Goal: Task Accomplishment & Management: Complete application form

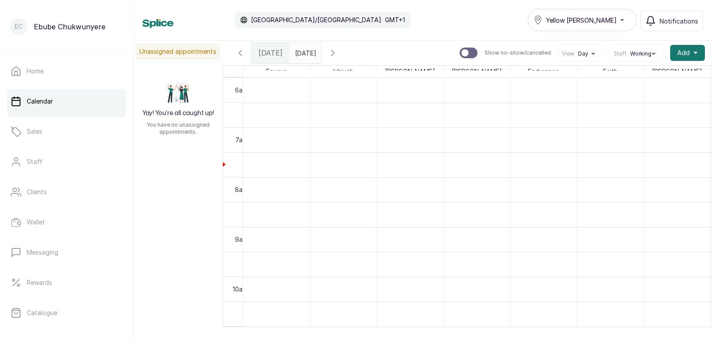
scroll to position [299, 0]
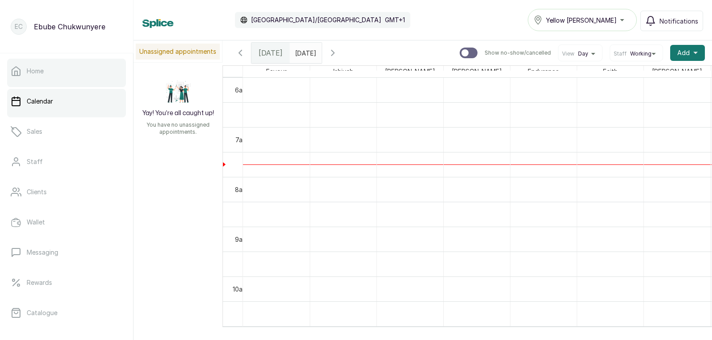
click at [75, 64] on link "Home" at bounding box center [66, 71] width 119 height 25
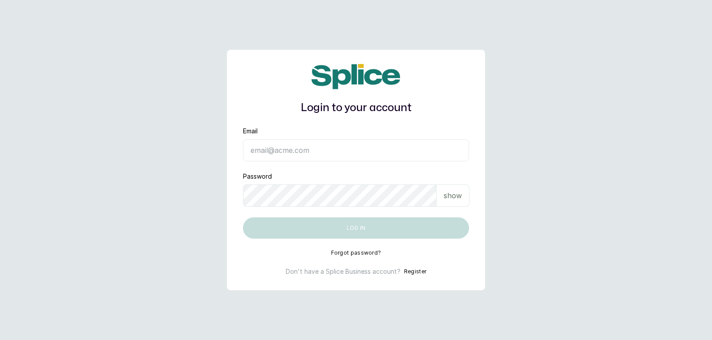
type input "yellowsisihair@gmail.com"
click at [458, 204] on div "show" at bounding box center [452, 196] width 33 height 22
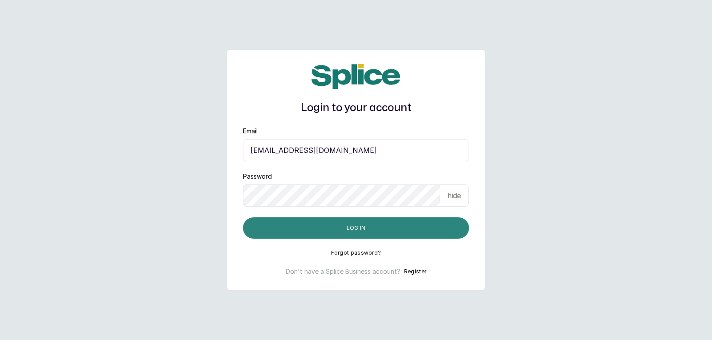
click at [448, 228] on button "Log in" at bounding box center [356, 228] width 226 height 21
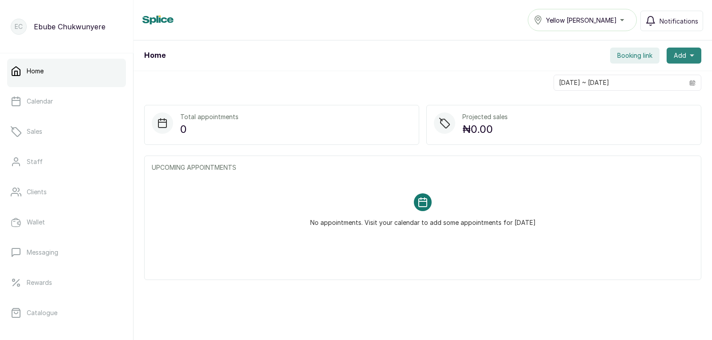
click at [690, 57] on icon "button" at bounding box center [692, 55] width 4 height 4
click at [638, 96] on span "New Sale" at bounding box center [651, 97] width 85 height 11
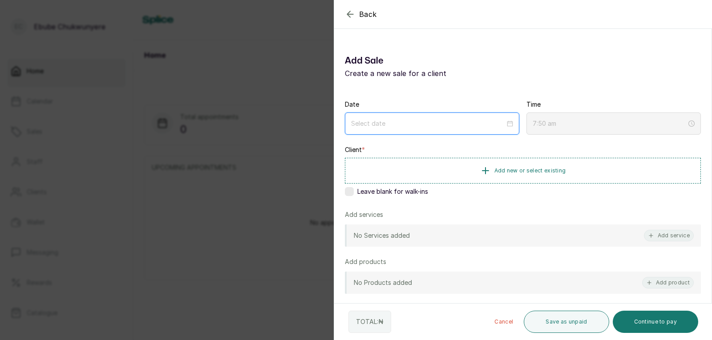
click at [404, 122] on input at bounding box center [428, 124] width 154 height 10
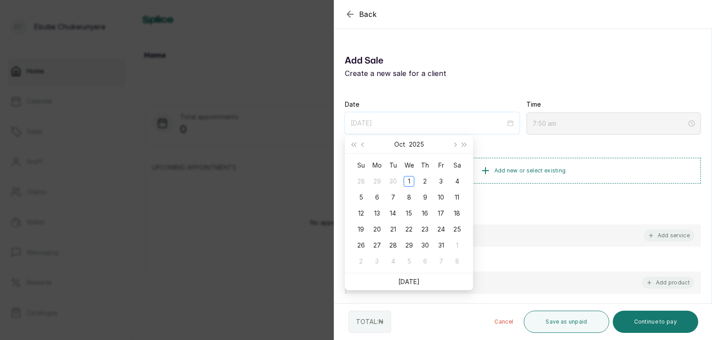
type input "2025/11/05"
type input "2025/10/01"
click at [407, 181] on div "1" at bounding box center [409, 181] width 11 height 11
type input "7:57 am"
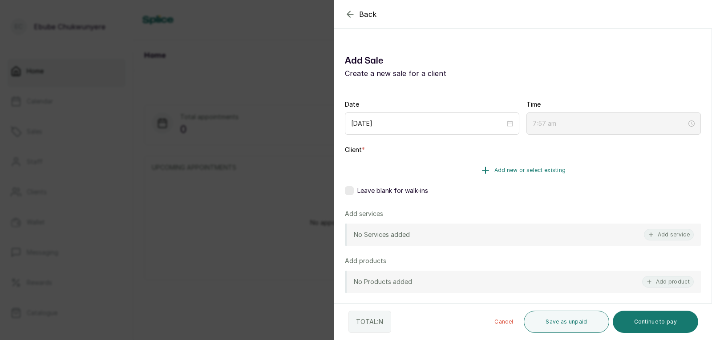
click at [484, 175] on icon "button" at bounding box center [485, 170] width 11 height 11
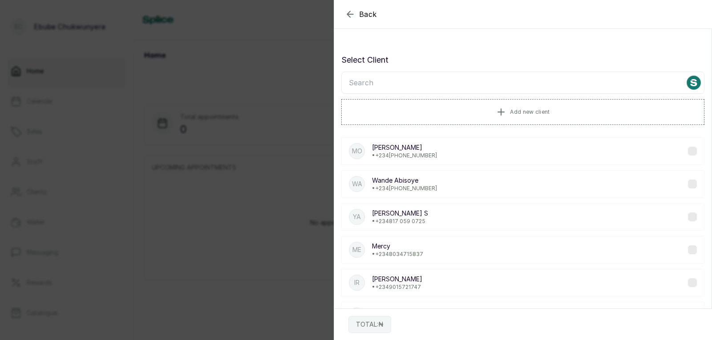
click at [446, 83] on input "text" at bounding box center [522, 83] width 363 height 22
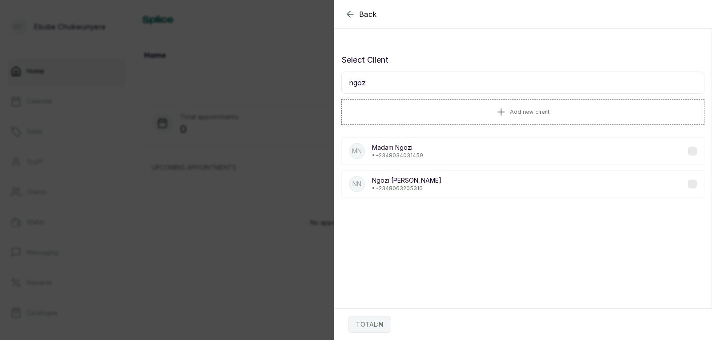
type input "ngoz"
click at [441, 190] on div "NN Ngozi Nwosu • +234 8063205316" at bounding box center [522, 184] width 363 height 28
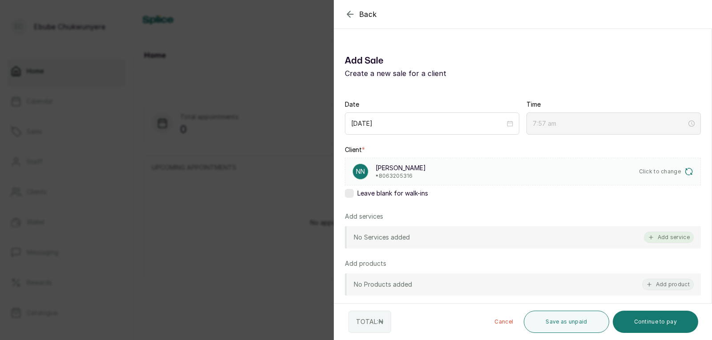
click at [652, 238] on button "Add service" at bounding box center [669, 238] width 50 height 12
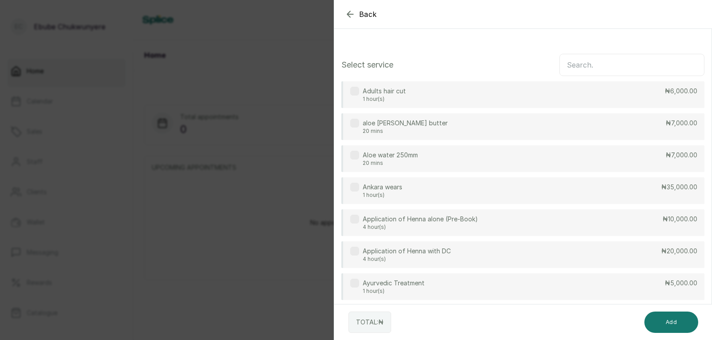
click at [574, 67] on input "text" at bounding box center [631, 65] width 145 height 22
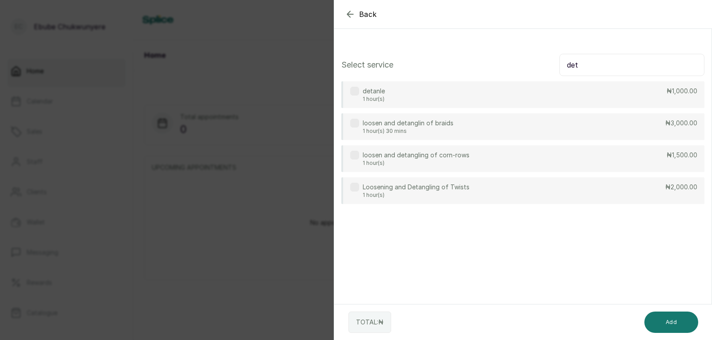
click at [530, 100] on div "detanle 1 hour(s) ₦1,000.00" at bounding box center [522, 94] width 363 height 27
click at [648, 67] on input "det" at bounding box center [631, 65] width 145 height 22
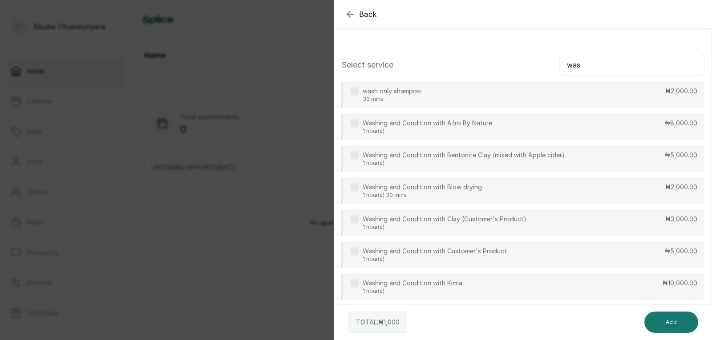
click at [659, 258] on div "Washing and Condition with Customer's Product 1 hour(s) ₦5,000.00" at bounding box center [522, 255] width 363 height 27
click at [638, 65] on input "was" at bounding box center [631, 65] width 145 height 22
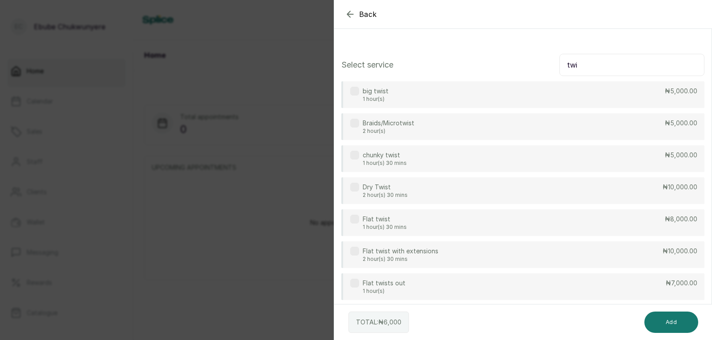
type input "twi"
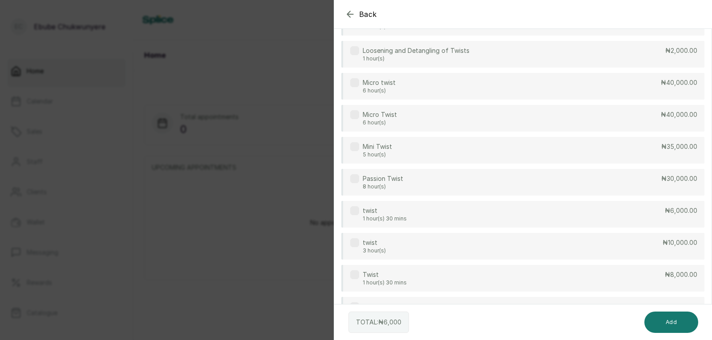
click at [673, 278] on p "₦8,000.00" at bounding box center [681, 275] width 32 height 9
click at [676, 320] on button "Add" at bounding box center [671, 322] width 54 height 21
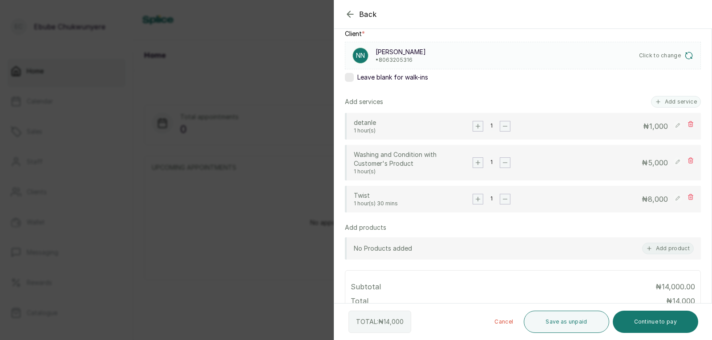
scroll to position [112, 0]
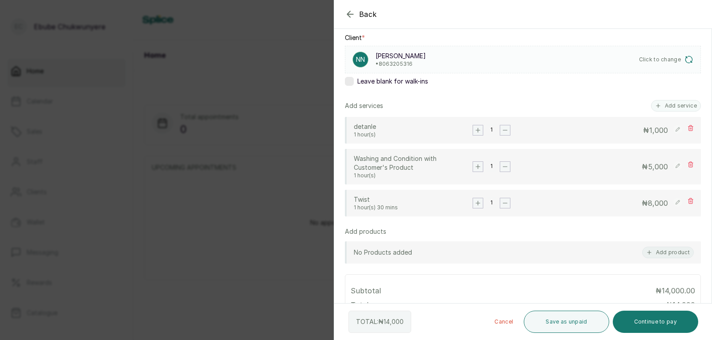
click at [477, 130] on icon "button" at bounding box center [478, 130] width 4 height 4
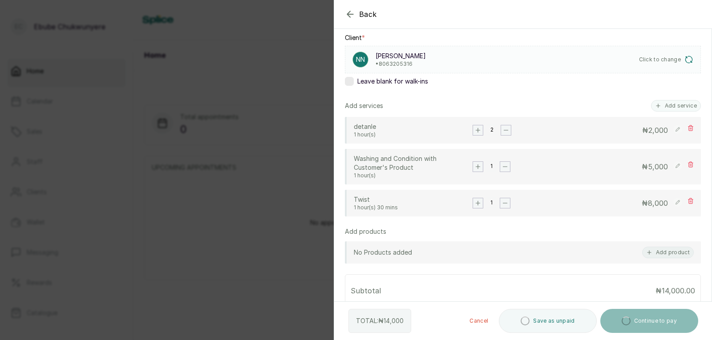
click at [477, 167] on icon "button" at bounding box center [478, 167] width 4 height 4
click at [477, 206] on rect "button" at bounding box center [478, 203] width 10 height 10
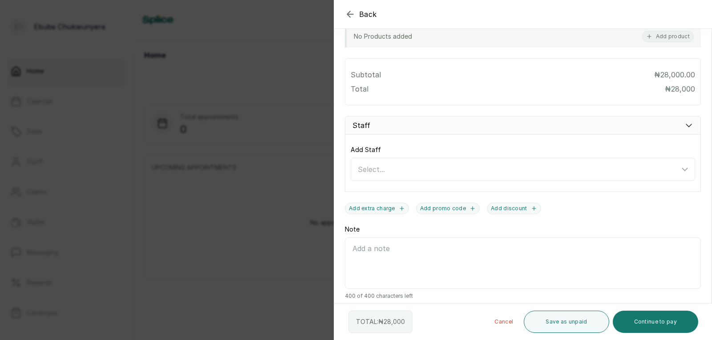
scroll to position [359, 0]
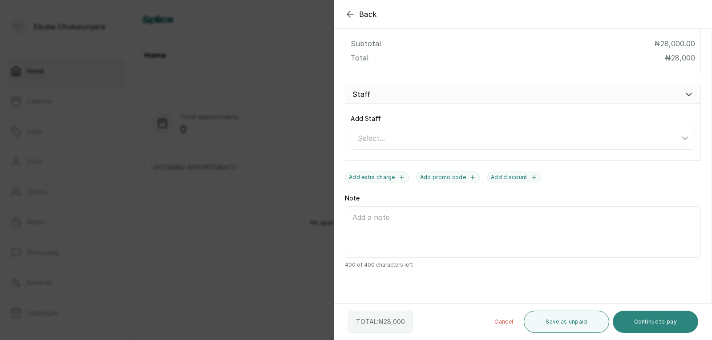
click at [656, 327] on button "Continue to pay" at bounding box center [656, 322] width 86 height 22
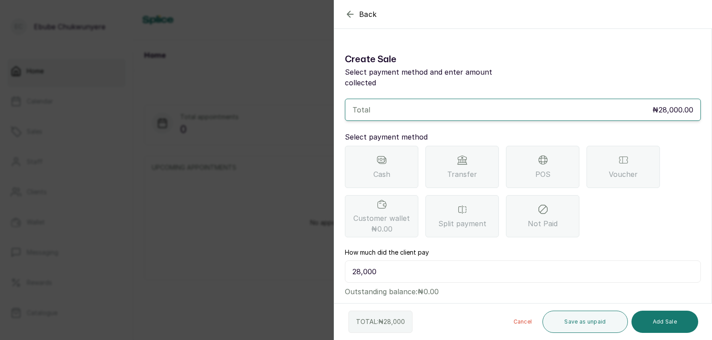
scroll to position [0, 0]
click at [525, 161] on div "POS" at bounding box center [542, 168] width 73 height 42
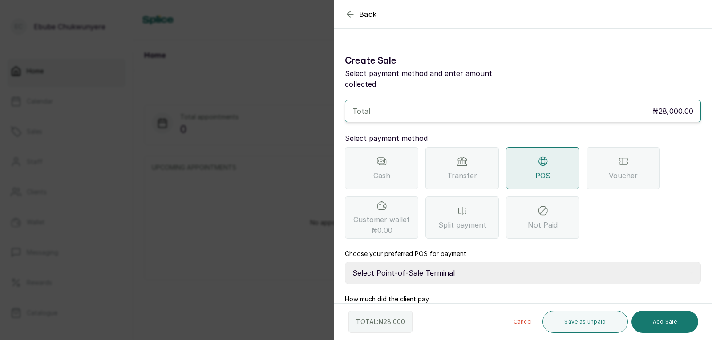
click at [501, 262] on select "Select Point-of-Sale Terminal FCMB - POS First City Monument Bank Providus - PO…" at bounding box center [523, 273] width 356 height 22
select select "299b113a-5d98-43e9-9b5c-b9bdcec1b9bd"
click at [345, 262] on select "Select Point-of-Sale Terminal FCMB - POS First City Monument Bank Providus - PO…" at bounding box center [523, 273] width 356 height 22
click at [651, 317] on button "Add Sale" at bounding box center [664, 322] width 67 height 22
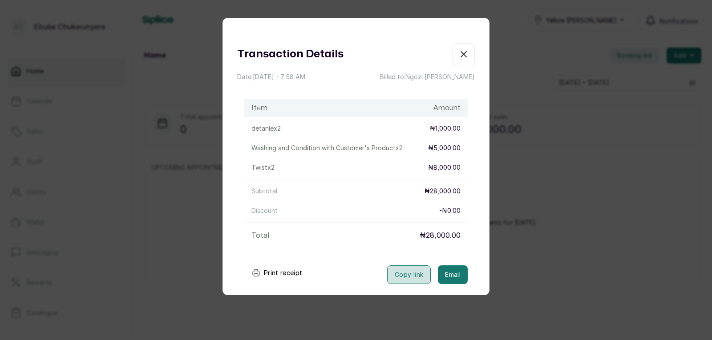
click at [410, 271] on button "Copy link" at bounding box center [409, 275] width 44 height 19
drag, startPoint x: 513, startPoint y: 192, endPoint x: 512, endPoint y: 198, distance: 6.1
click at [514, 192] on div "Transaction Details Date: 1 Oct, 2025 ・ 7:58 AM Billed to: Ngozi Nwosu Item Amo…" at bounding box center [356, 170] width 712 height 340
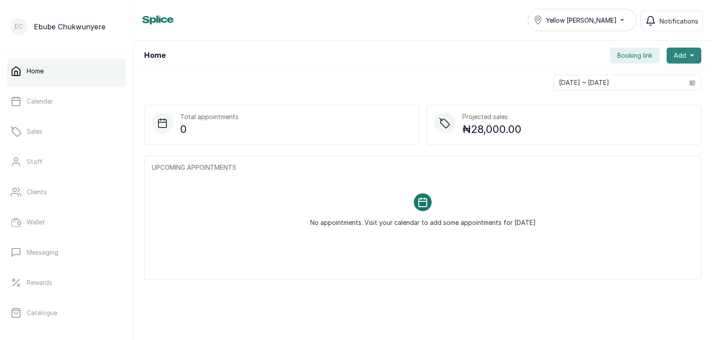
click at [680, 57] on button "Add" at bounding box center [683, 56] width 35 height 16
click at [623, 98] on span "New Sale" at bounding box center [651, 97] width 85 height 11
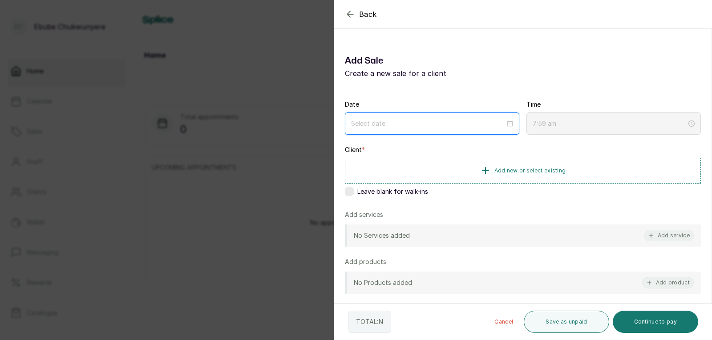
click at [394, 121] on input at bounding box center [428, 124] width 154 height 10
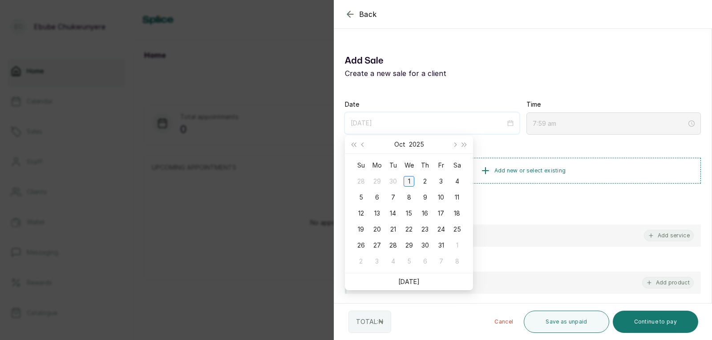
type input "2025/10/01"
click at [409, 182] on div "1" at bounding box center [409, 181] width 11 height 11
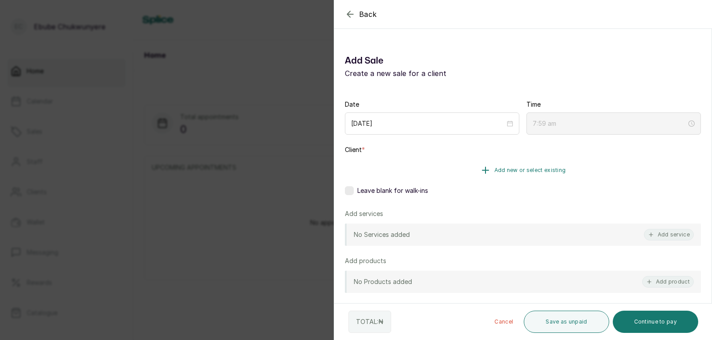
click at [473, 179] on button "Add new or select existing" at bounding box center [523, 170] width 356 height 25
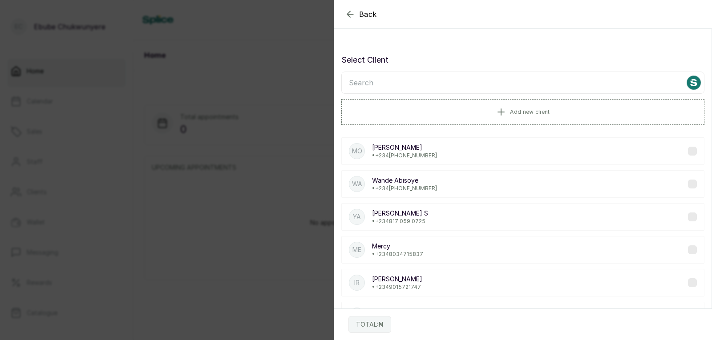
click at [483, 77] on input "text" at bounding box center [522, 83] width 363 height 22
type input "sop"
click at [467, 115] on button "Add new client" at bounding box center [522, 111] width 363 height 25
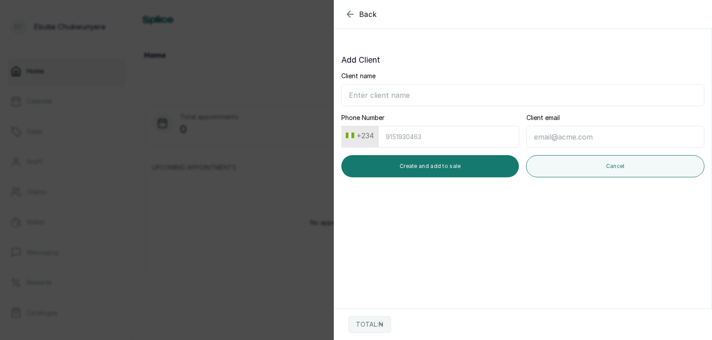
click at [407, 94] on input "Client name" at bounding box center [522, 95] width 363 height 22
type input "stephanie Agi Sis"
click at [430, 139] on input "Phone Number" at bounding box center [448, 137] width 141 height 22
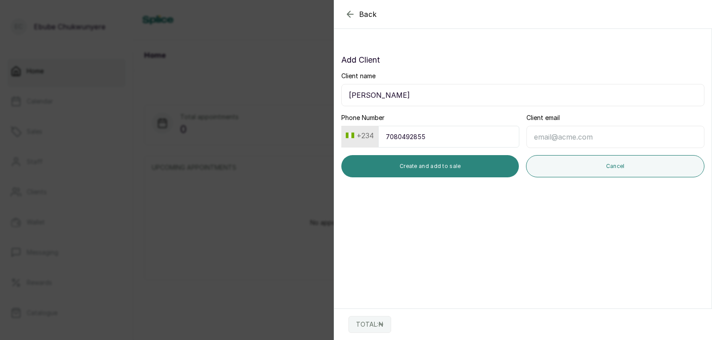
type input "7080492855"
click at [428, 169] on button "Create and add to sale" at bounding box center [430, 166] width 178 height 22
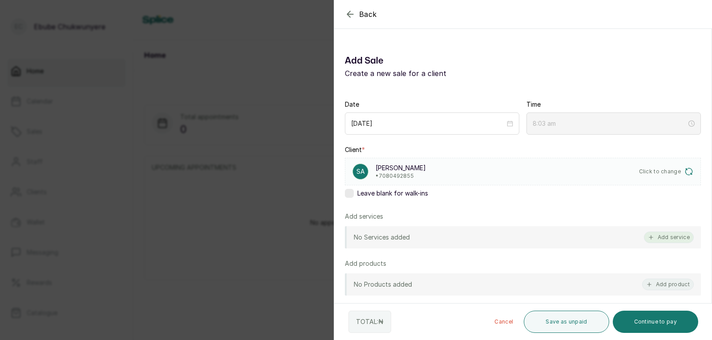
click at [648, 235] on button "Add service" at bounding box center [669, 238] width 50 height 12
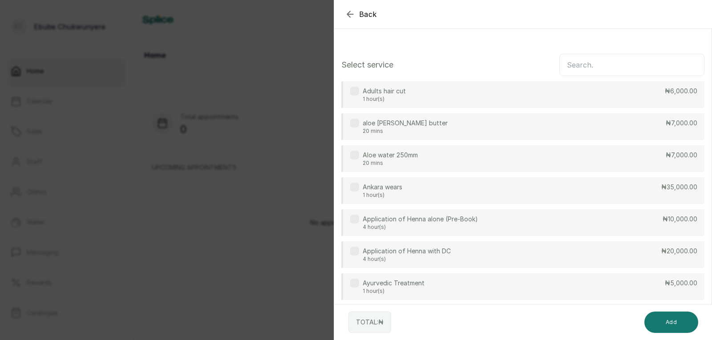
click at [591, 68] on input "text" at bounding box center [631, 65] width 145 height 22
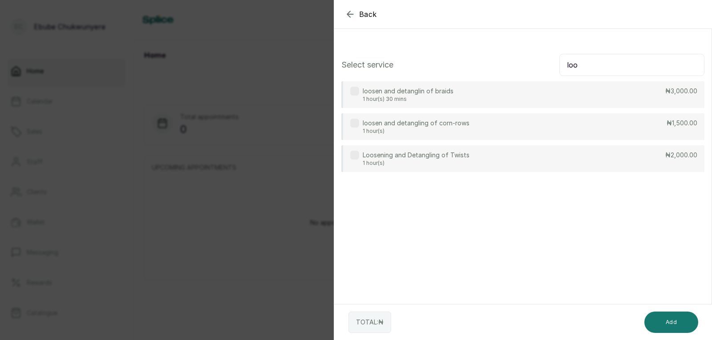
click at [599, 153] on div "Loosening and Detangling of Twists 1 hour(s) ₦2,000.00" at bounding box center [522, 158] width 363 height 27
click at [603, 64] on input "loo" at bounding box center [631, 65] width 145 height 22
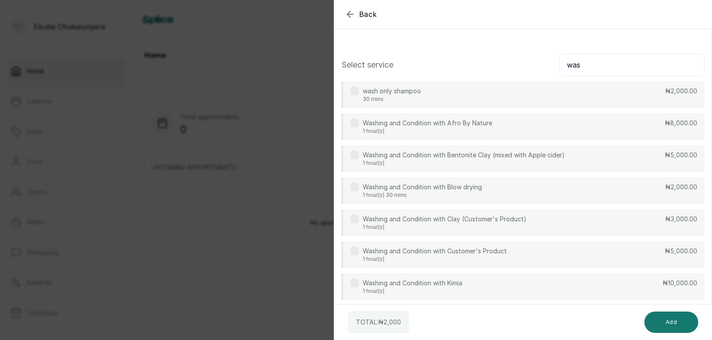
click at [672, 257] on div "Washing and Condition with Customer's Product 1 hour(s) ₦5,000.00" at bounding box center [522, 255] width 363 height 27
click at [650, 67] on input "was" at bounding box center [631, 65] width 145 height 22
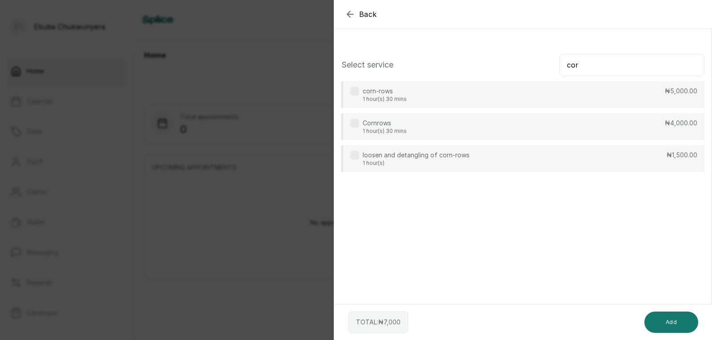
type input "cor"
click at [648, 100] on div "corn-rows 1 hour(s) 30 mins ₦5,000.00" at bounding box center [522, 94] width 363 height 27
click at [681, 323] on button "Add" at bounding box center [671, 322] width 54 height 21
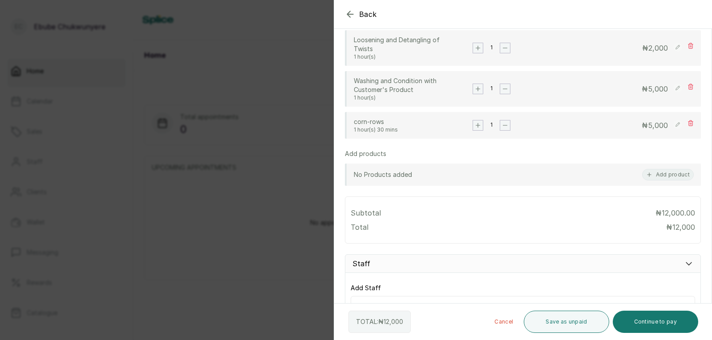
scroll to position [200, 0]
click at [643, 318] on button "Continue to pay" at bounding box center [656, 322] width 86 height 22
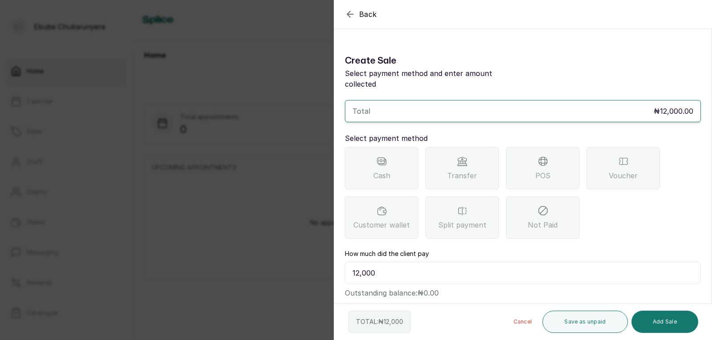
click at [536, 170] on span "POS" at bounding box center [542, 175] width 15 height 11
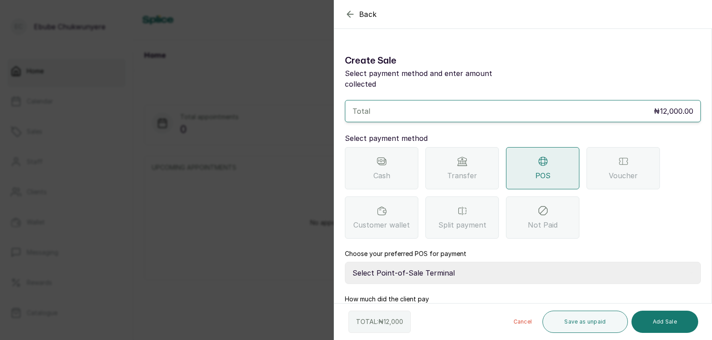
click at [391, 262] on select "Select Point-of-Sale Terminal FCMB - POS First City Monument Bank Providus - PO…" at bounding box center [523, 273] width 356 height 22
select select "299b113a-5d98-43e9-9b5c-b9bdcec1b9bd"
click at [345, 262] on select "Select Point-of-Sale Terminal FCMB - POS First City Monument Bank Providus - PO…" at bounding box center [523, 273] width 356 height 22
click at [659, 320] on button "Add Sale" at bounding box center [664, 322] width 67 height 22
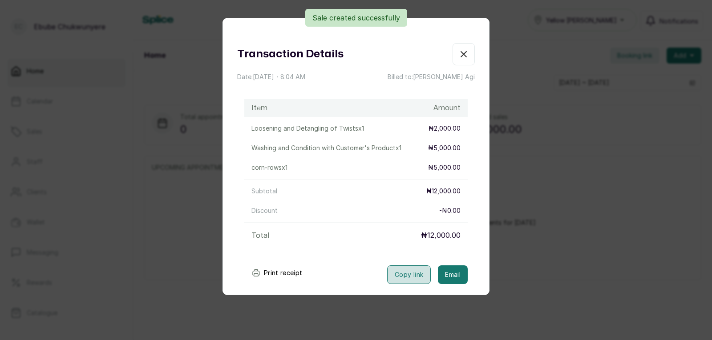
click at [392, 270] on button "Copy link" at bounding box center [409, 275] width 44 height 19
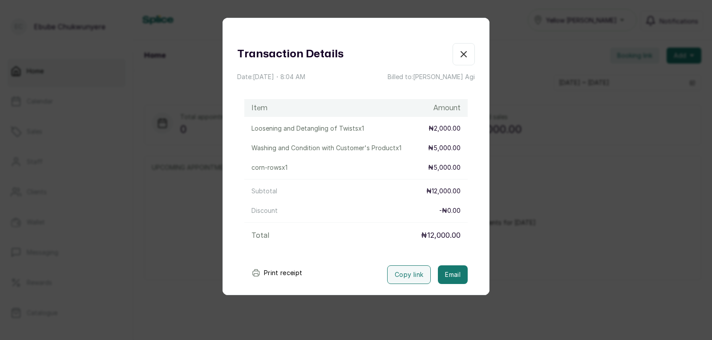
click at [525, 255] on div "Transaction Details Date: 1 Oct, 2025 ・ 8:04 AM Billed to: stephanie Agi Item A…" at bounding box center [356, 170] width 712 height 340
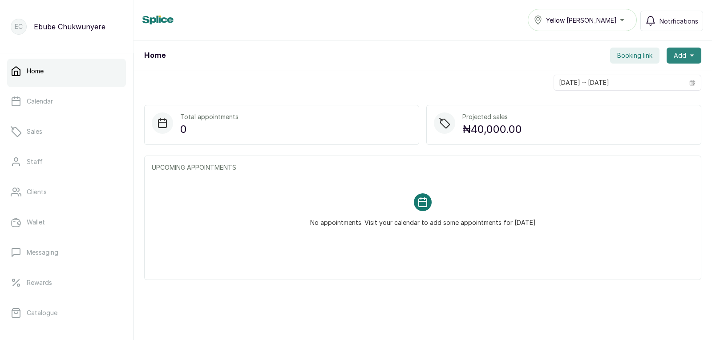
click at [675, 53] on span "Add" at bounding box center [680, 55] width 12 height 9
click at [615, 93] on span "New Sale" at bounding box center [651, 97] width 85 height 11
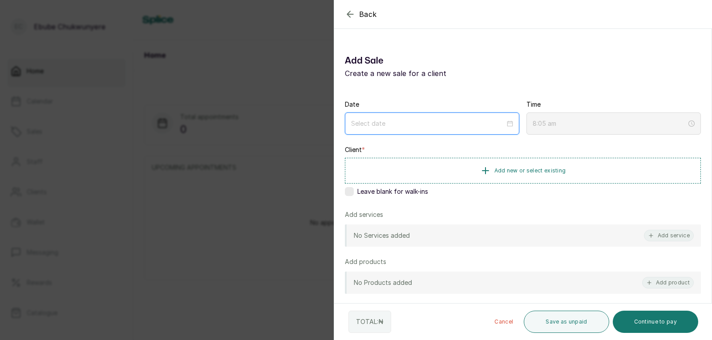
click at [431, 119] on input at bounding box center [428, 124] width 154 height 10
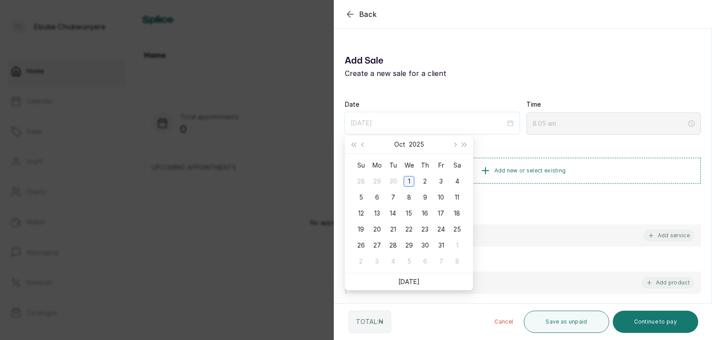
type input "2025/10/01"
click at [408, 186] on div "1" at bounding box center [409, 181] width 11 height 11
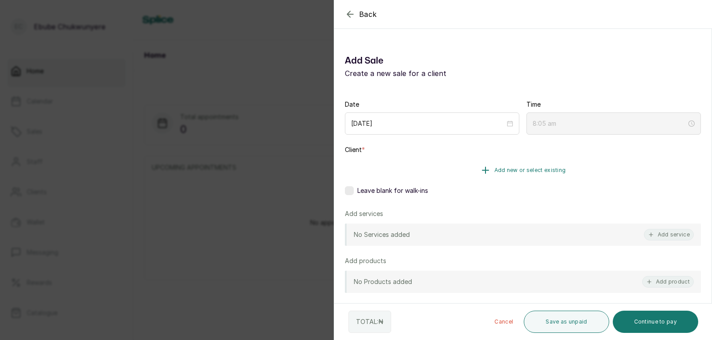
click at [459, 170] on button "Add new or select existing" at bounding box center [523, 170] width 356 height 25
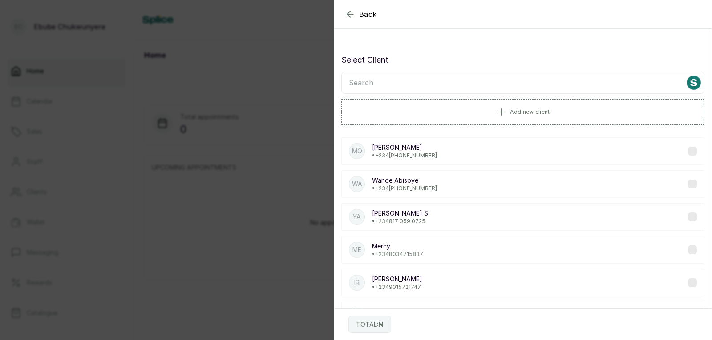
click at [374, 85] on input "text" at bounding box center [522, 83] width 363 height 22
click at [352, 12] on icon "button" at bounding box center [350, 14] width 11 height 11
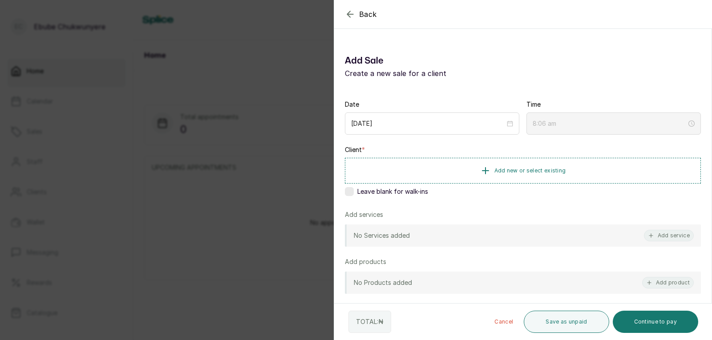
click at [344, 14] on div "Back" at bounding box center [690, 14] width 712 height 28
click at [350, 13] on icon "button" at bounding box center [350, 14] width 11 height 11
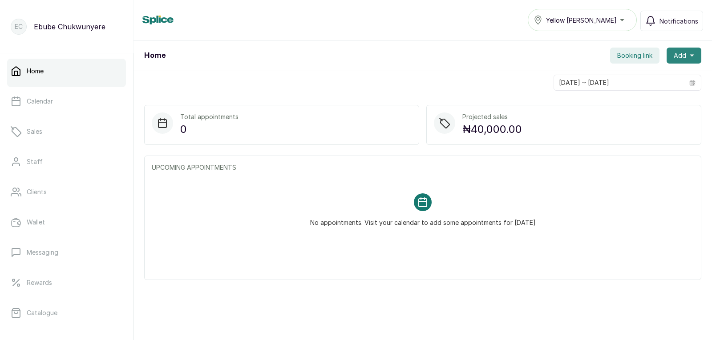
click at [674, 56] on span "Add" at bounding box center [680, 55] width 12 height 9
click at [666, 77] on span "New Appointment" at bounding box center [651, 79] width 85 height 11
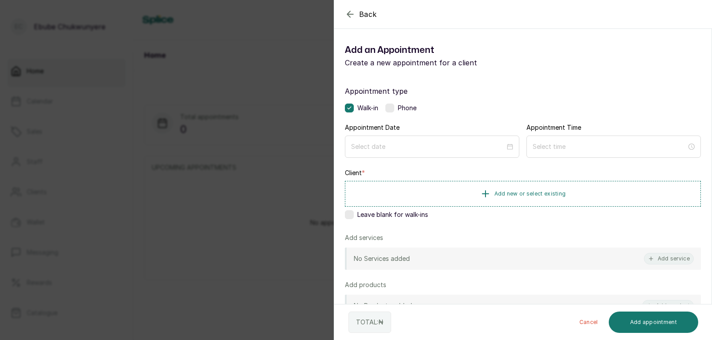
click at [394, 105] on label at bounding box center [389, 108] width 9 height 9
click at [397, 149] on input at bounding box center [428, 146] width 155 height 10
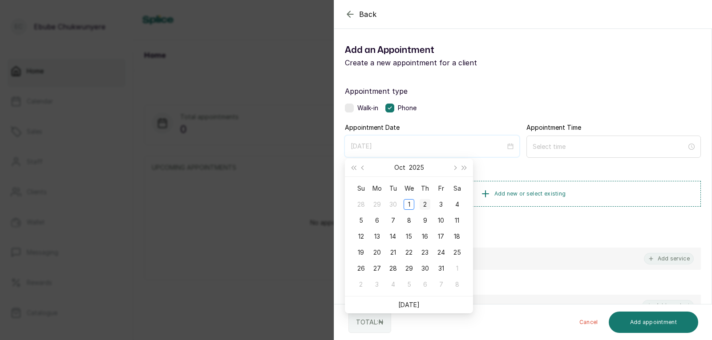
type input "2025/10/02"
click at [423, 209] on div "2" at bounding box center [425, 204] width 11 height 11
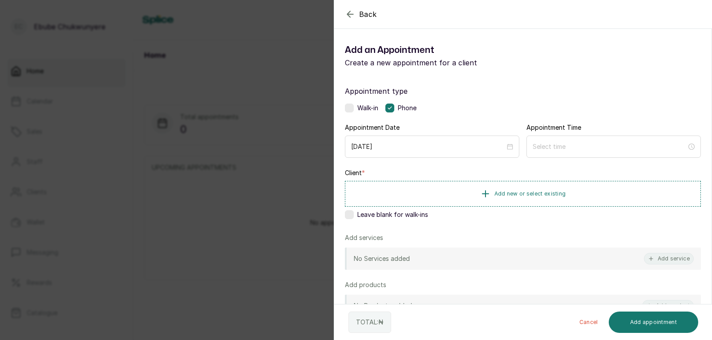
click at [606, 131] on div "Appointment Time" at bounding box center [613, 140] width 174 height 35
click at [596, 149] on input at bounding box center [609, 146] width 155 height 10
type input "12:07 am"
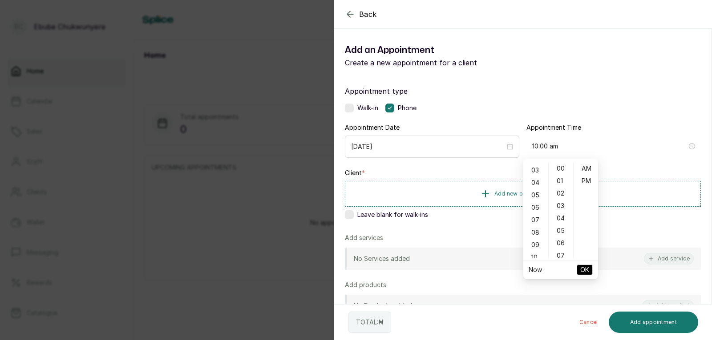
type input "9:00 am"
click at [533, 241] on div "09" at bounding box center [535, 245] width 21 height 12
type input "9:00 am"
click at [580, 265] on span "OK" at bounding box center [584, 270] width 9 height 17
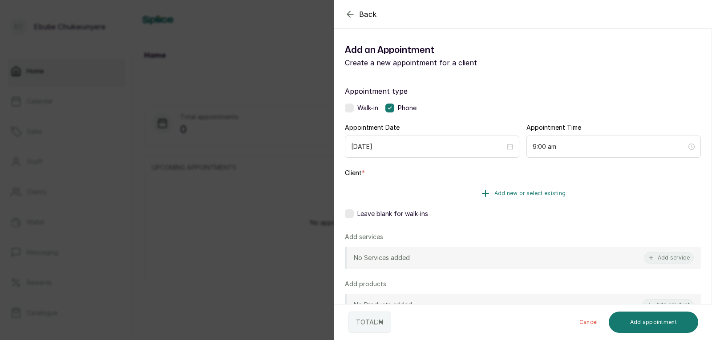
drag, startPoint x: 587, startPoint y: 198, endPoint x: 593, endPoint y: 196, distance: 5.6
click at [593, 196] on button "Add new or select existing" at bounding box center [523, 193] width 356 height 25
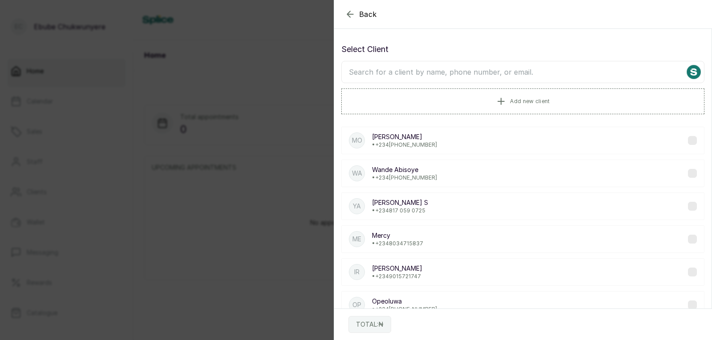
click at [519, 67] on input "text" at bounding box center [522, 72] width 363 height 22
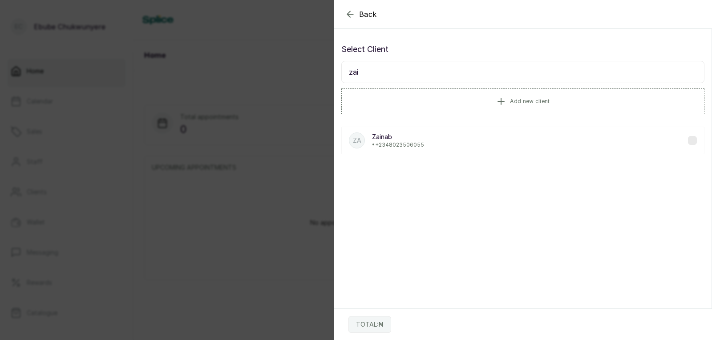
type input "zai"
click at [489, 141] on div "Za Zainab • +234 8023506055" at bounding box center [522, 141] width 363 height 28
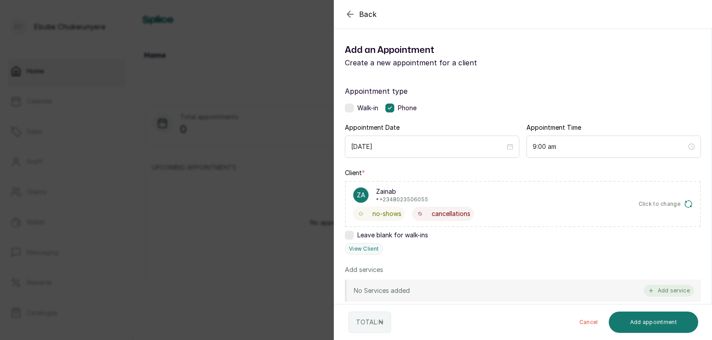
click at [663, 290] on button "Add service" at bounding box center [669, 291] width 50 height 12
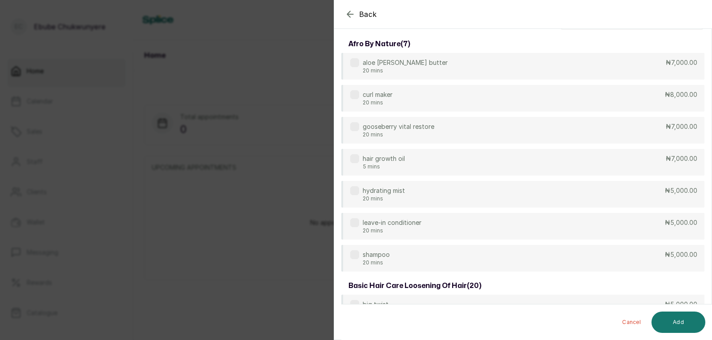
scroll to position [0, 0]
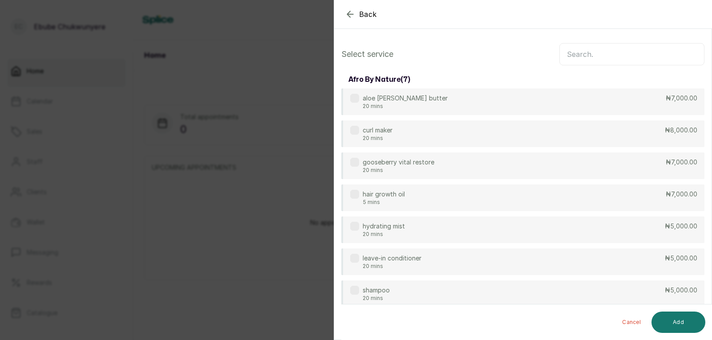
click at [660, 52] on input "text" at bounding box center [631, 54] width 145 height 22
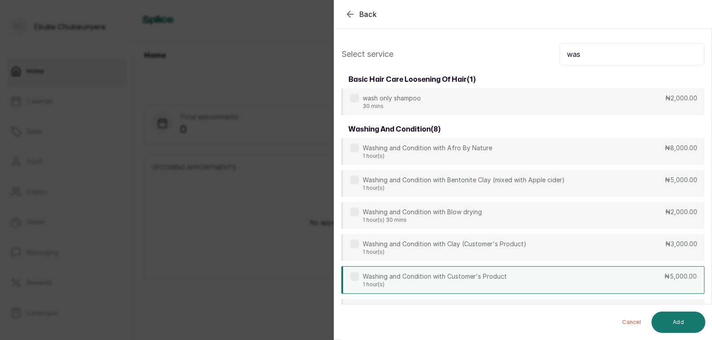
type input "was"
drag, startPoint x: 600, startPoint y: 277, endPoint x: 600, endPoint y: 271, distance: 6.7
click at [600, 275] on div "Washing and Condition with Customer's Product 1 hour(s) ₦5,000.00" at bounding box center [522, 281] width 363 height 28
click at [678, 319] on button "Add" at bounding box center [678, 322] width 54 height 21
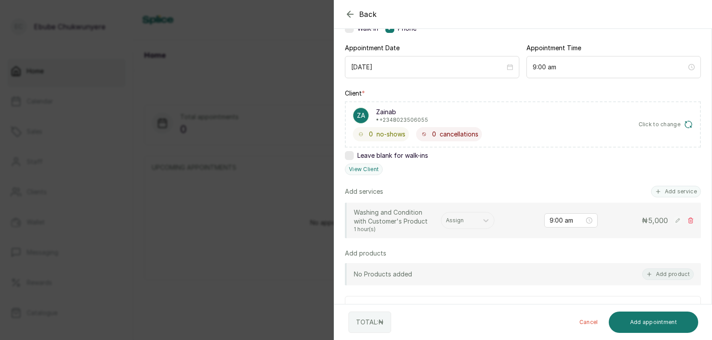
scroll to position [120, 0]
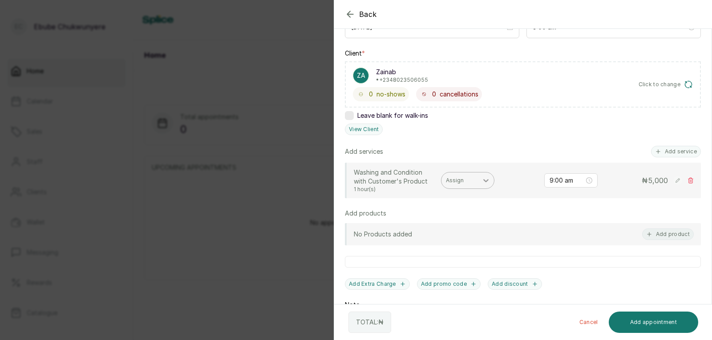
click at [485, 180] on icon at bounding box center [485, 180] width 9 height 9
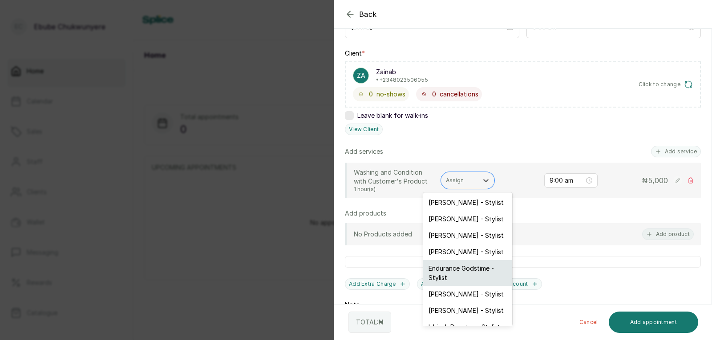
click at [467, 268] on div "Endurance Godstime - Stylist" at bounding box center [467, 273] width 89 height 26
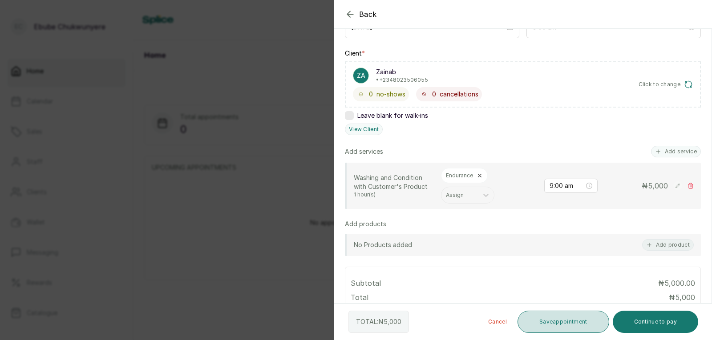
click at [552, 318] on button "Save appointment" at bounding box center [563, 322] width 92 height 22
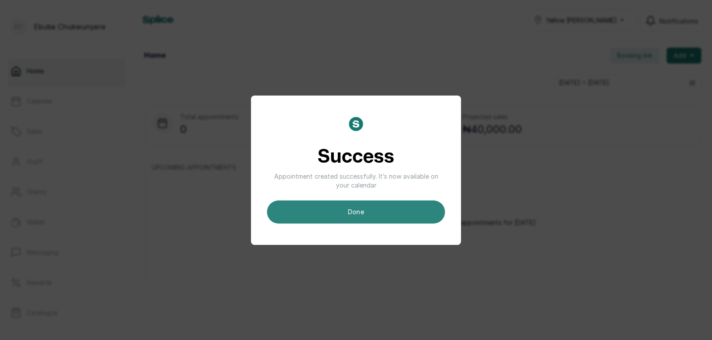
click at [347, 211] on button "done" at bounding box center [356, 212] width 178 height 23
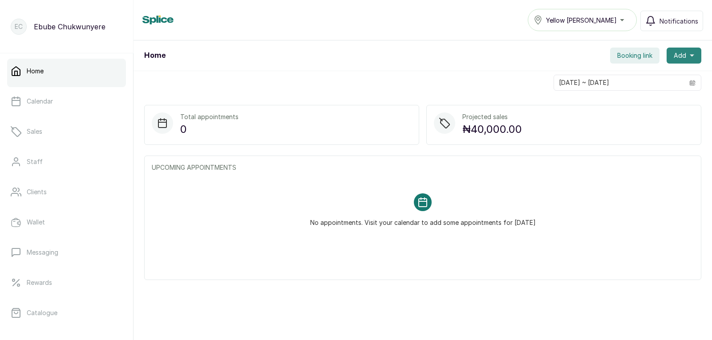
click at [674, 51] on span "Add" at bounding box center [680, 55] width 12 height 9
click at [649, 74] on span "New Appointment" at bounding box center [651, 79] width 85 height 11
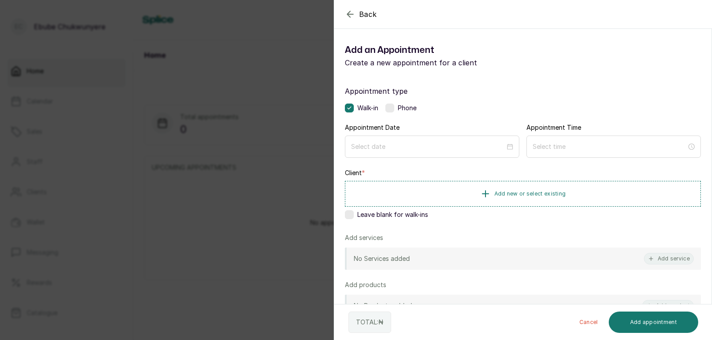
click at [392, 108] on label at bounding box center [389, 108] width 9 height 9
click at [403, 139] on div at bounding box center [432, 147] width 174 height 22
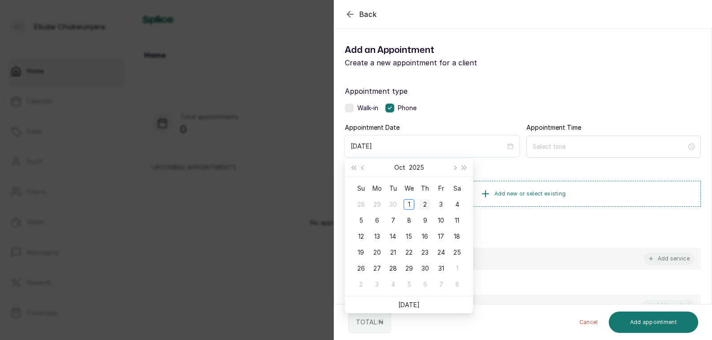
type input "2025/10/02"
click at [428, 201] on div "2" at bounding box center [425, 204] width 11 height 11
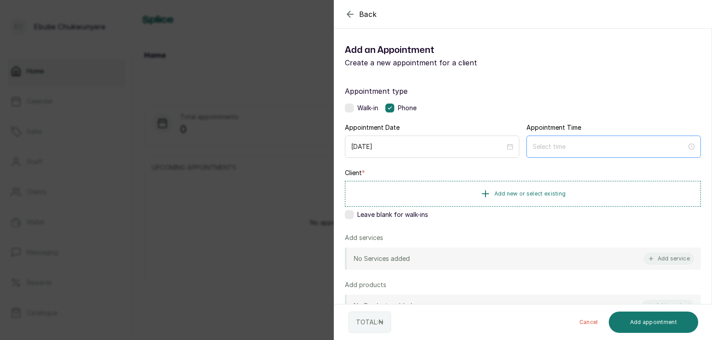
click at [549, 141] on div at bounding box center [613, 147] width 174 height 22
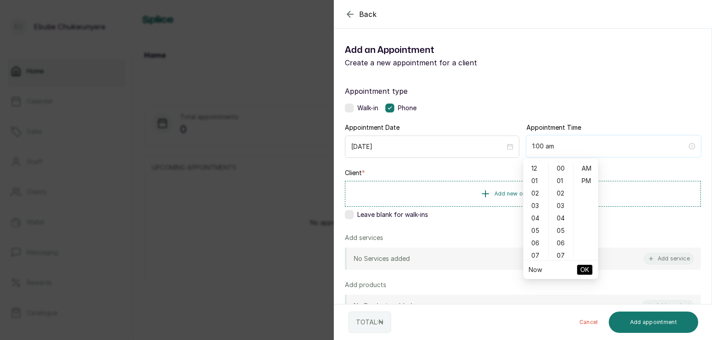
type input "2:00 am"
type input "12:07 am"
click at [529, 176] on div "09" at bounding box center [535, 179] width 21 height 12
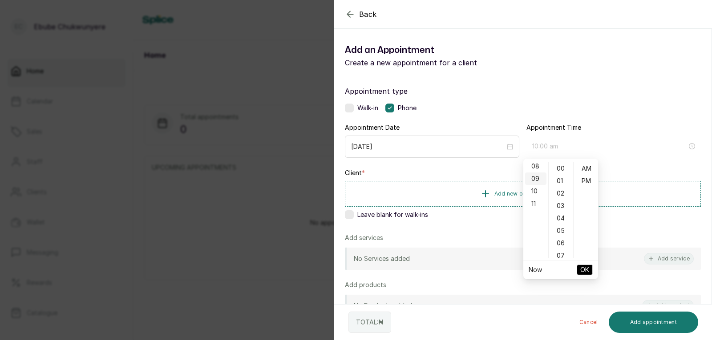
scroll to position [112, 0]
type input "9:00 am"
click at [586, 265] on span "OK" at bounding box center [584, 270] width 9 height 17
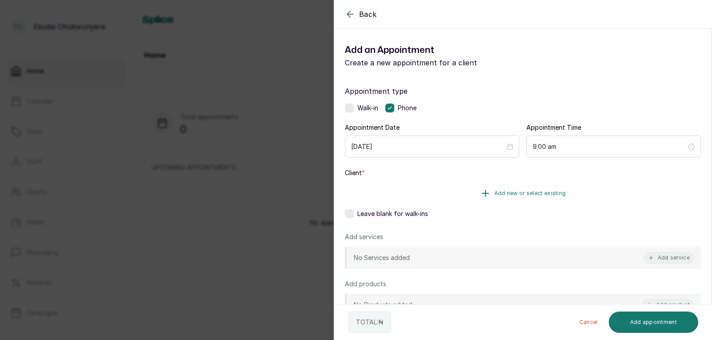
click at [566, 192] on button "Add new or select existing" at bounding box center [523, 193] width 356 height 25
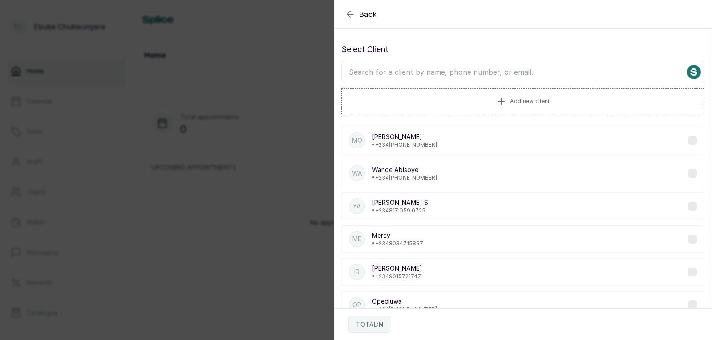
click at [521, 75] on input "text" at bounding box center [522, 72] width 363 height 22
type input "kofo"
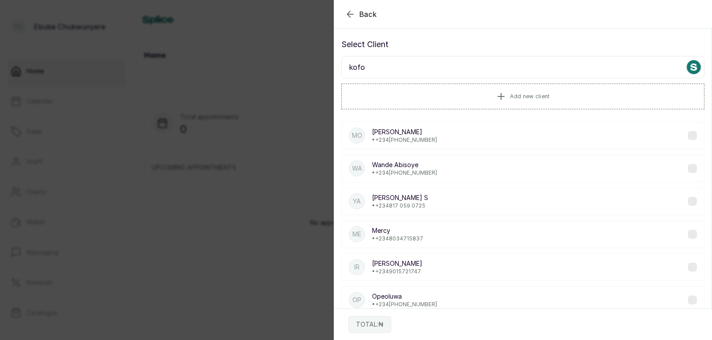
scroll to position [0, 0]
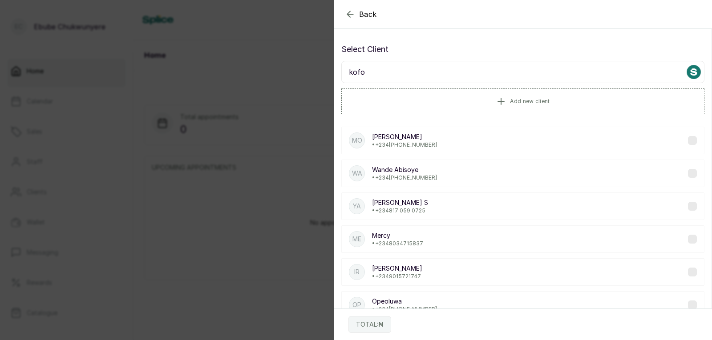
click at [650, 77] on input "kofo" at bounding box center [522, 72] width 363 height 22
drag, startPoint x: 348, startPoint y: 14, endPoint x: 353, endPoint y: 13, distance: 4.9
click at [353, 13] on icon "button" at bounding box center [350, 14] width 11 height 11
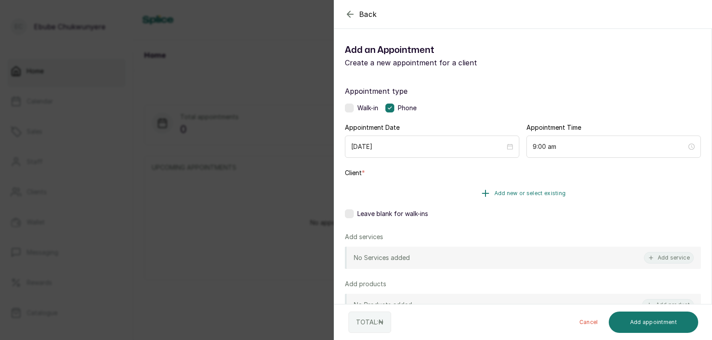
click at [455, 195] on button "Add new or select existing" at bounding box center [523, 193] width 356 height 25
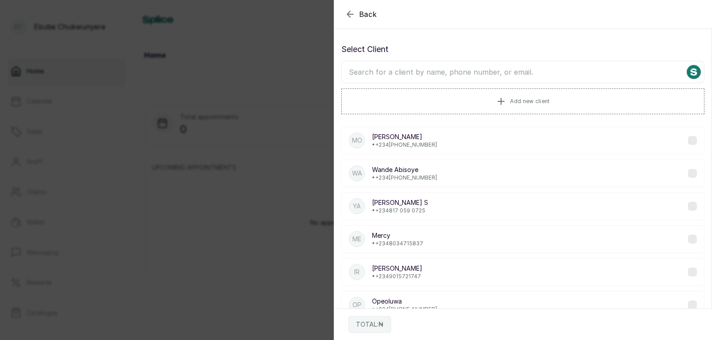
click at [444, 71] on input "text" at bounding box center [522, 72] width 363 height 22
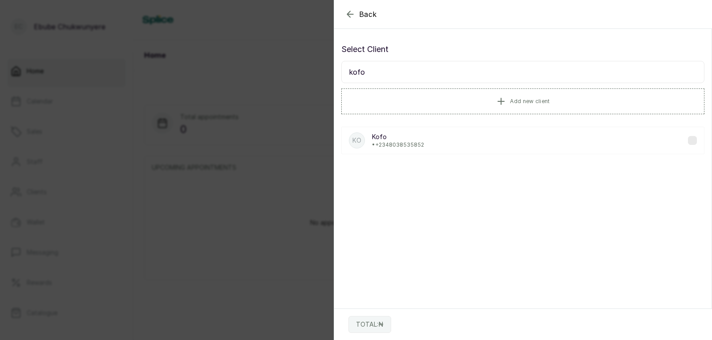
type input "kofo"
click at [405, 143] on p "• +234 8038535852" at bounding box center [398, 144] width 52 height 7
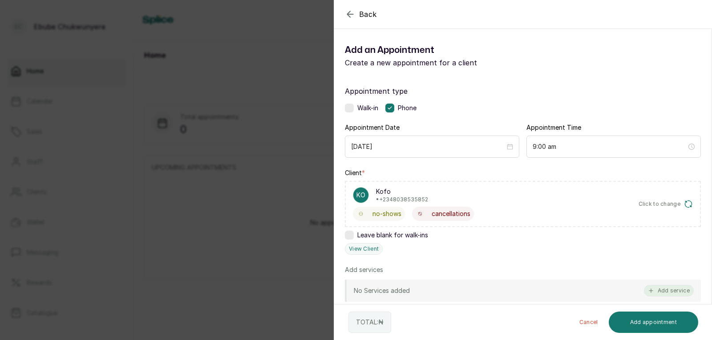
click at [671, 289] on button "Add service" at bounding box center [669, 291] width 50 height 12
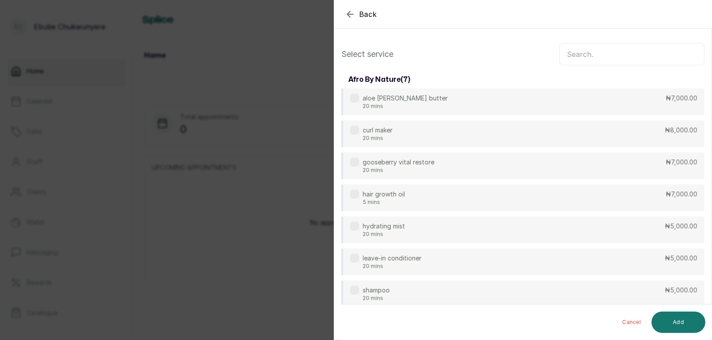
click at [678, 57] on input "text" at bounding box center [631, 54] width 145 height 22
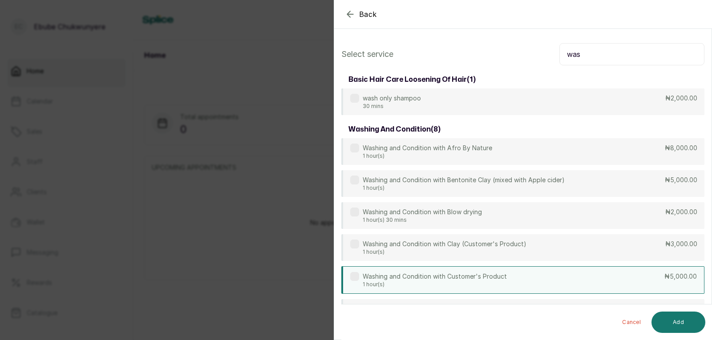
type input "was"
click at [663, 288] on div "Washing and Condition with Customer's Product 1 hour(s) ₦5,000.00" at bounding box center [522, 281] width 363 height 28
click at [688, 314] on button "Add" at bounding box center [678, 322] width 54 height 21
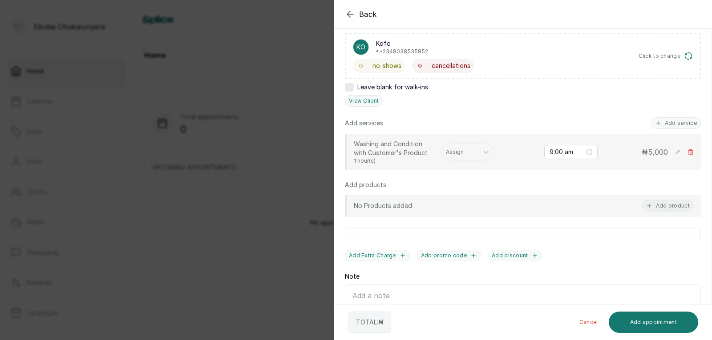
scroll to position [149, 0]
click at [485, 155] on icon at bounding box center [485, 151] width 9 height 9
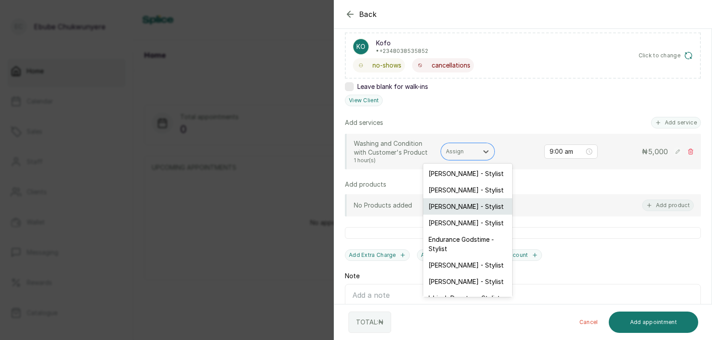
click at [489, 204] on div "Alice Dennis - Stylist" at bounding box center [467, 206] width 89 height 16
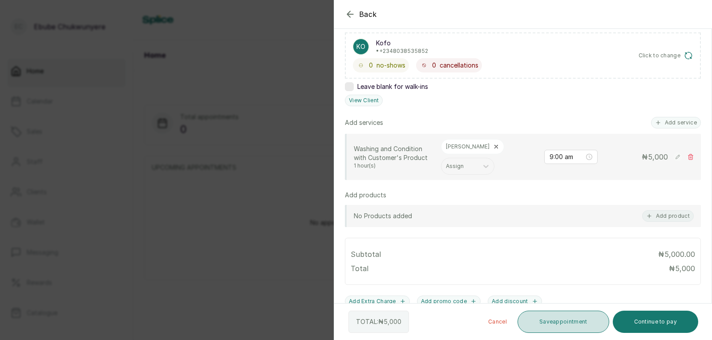
click at [547, 318] on button "Save appointment" at bounding box center [563, 322] width 92 height 22
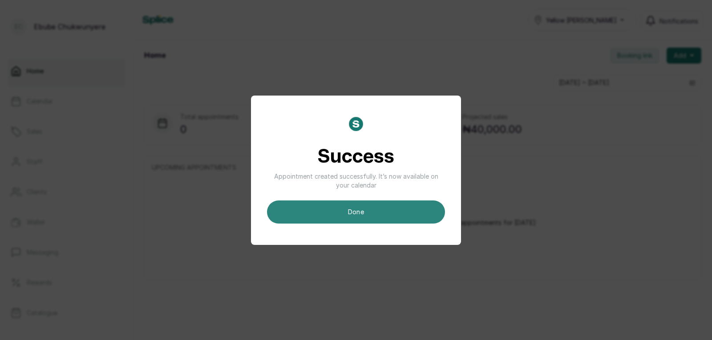
click at [347, 212] on button "done" at bounding box center [356, 212] width 178 height 23
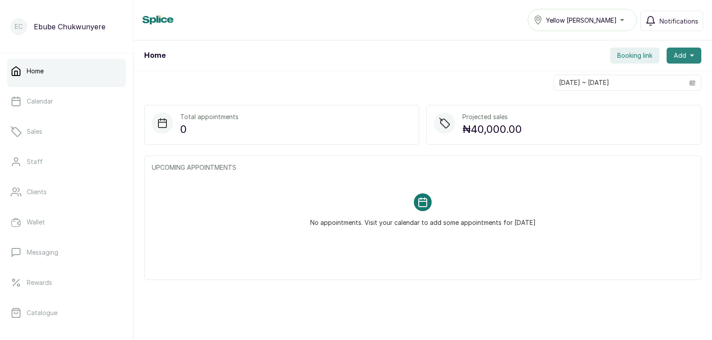
click at [666, 52] on button "Add" at bounding box center [683, 56] width 35 height 16
click at [649, 75] on span "New Appointment" at bounding box center [651, 79] width 85 height 11
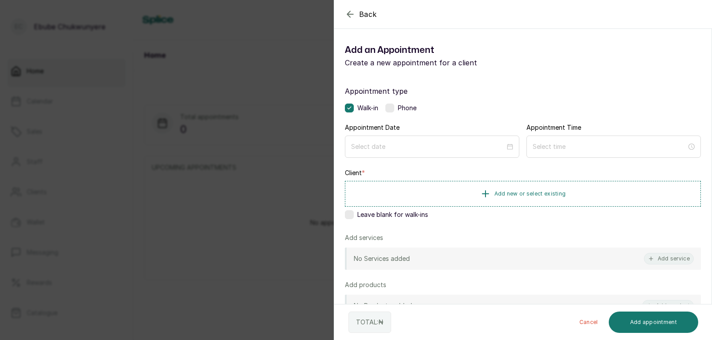
click at [391, 107] on label at bounding box center [389, 108] width 9 height 9
click at [416, 143] on input at bounding box center [428, 147] width 154 height 10
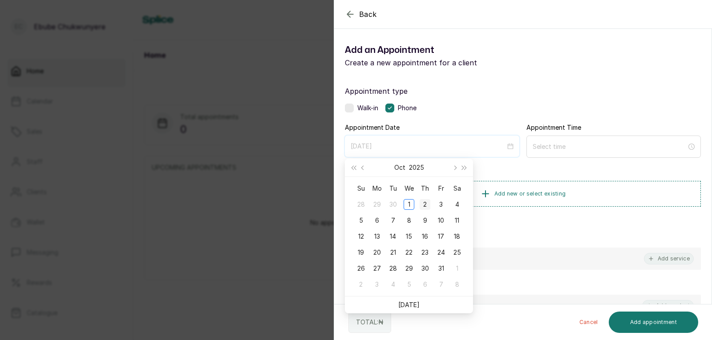
type input "2025/10/02"
drag, startPoint x: 424, startPoint y: 199, endPoint x: 430, endPoint y: 199, distance: 5.3
click at [426, 199] on div "2" at bounding box center [425, 204] width 11 height 11
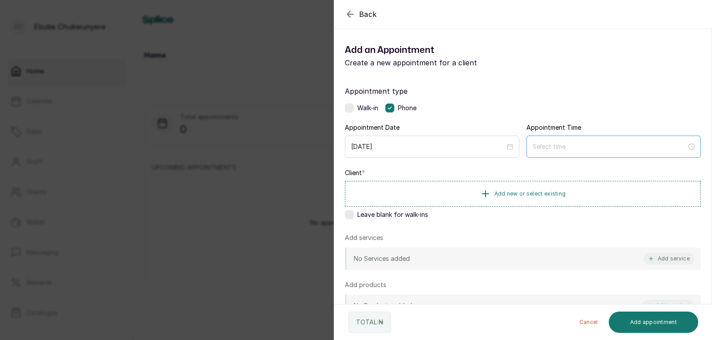
click at [569, 141] on div at bounding box center [613, 147] width 174 height 22
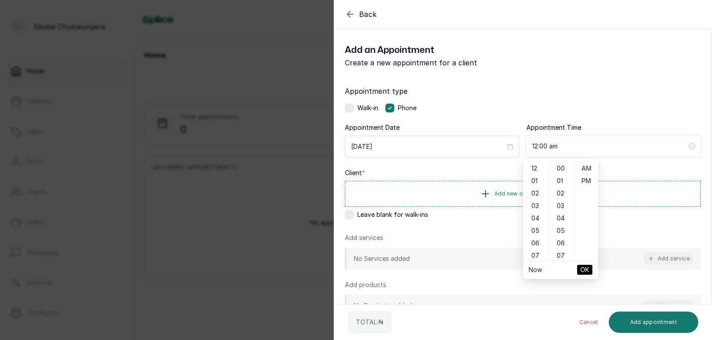
type input "12:01 am"
type input "12:07 am"
click at [531, 170] on div "12" at bounding box center [535, 168] width 21 height 12
type input "12:00 pm"
click at [578, 176] on div "PM" at bounding box center [585, 181] width 21 height 12
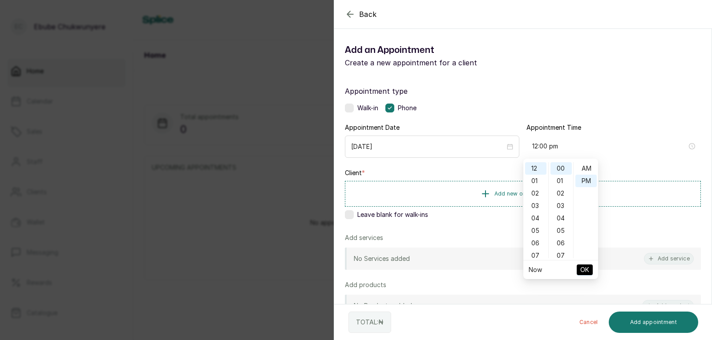
scroll to position [12, 0]
click at [580, 266] on span "OK" at bounding box center [584, 270] width 9 height 17
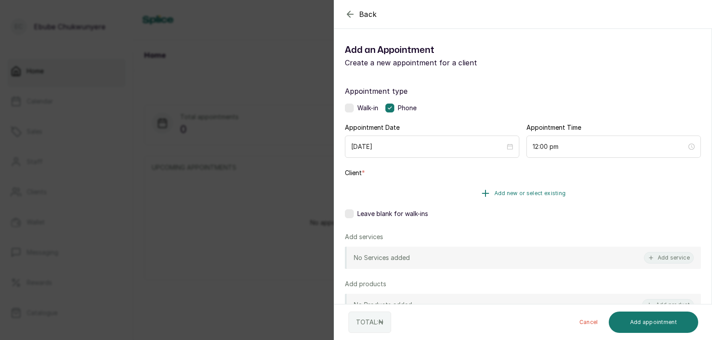
click at [534, 190] on button "Add new or select existing" at bounding box center [523, 193] width 356 height 25
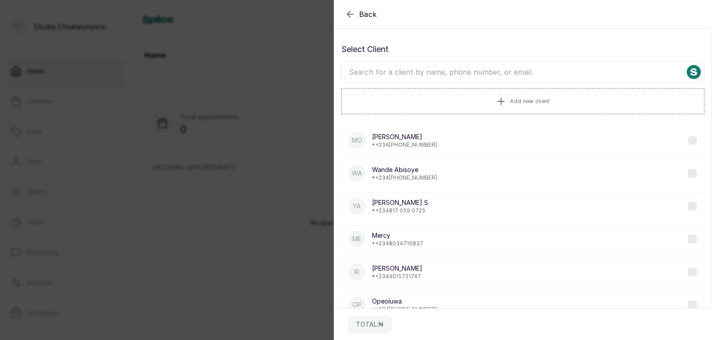
click at [459, 67] on input "text" at bounding box center [522, 72] width 363 height 22
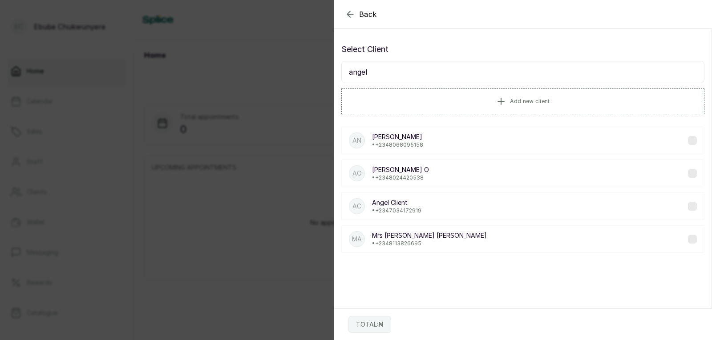
type input "angel"
click at [448, 205] on div "AC Angel Client • +234 7034172919" at bounding box center [522, 207] width 363 height 28
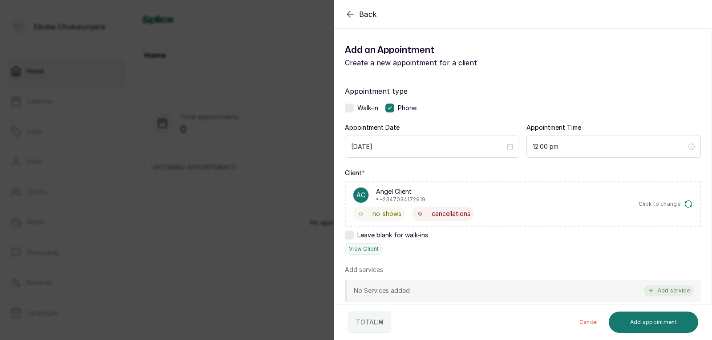
click at [664, 285] on button "Add service" at bounding box center [669, 291] width 50 height 12
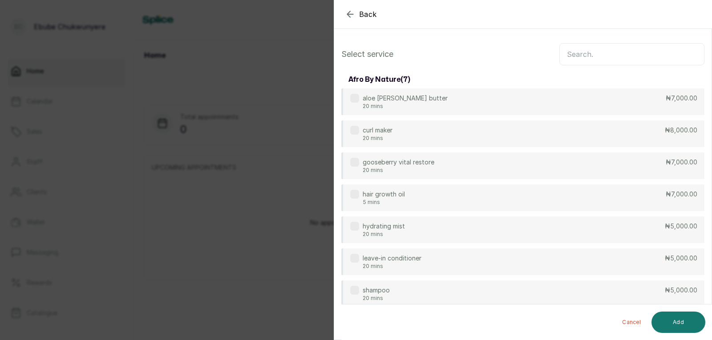
scroll to position [36, 0]
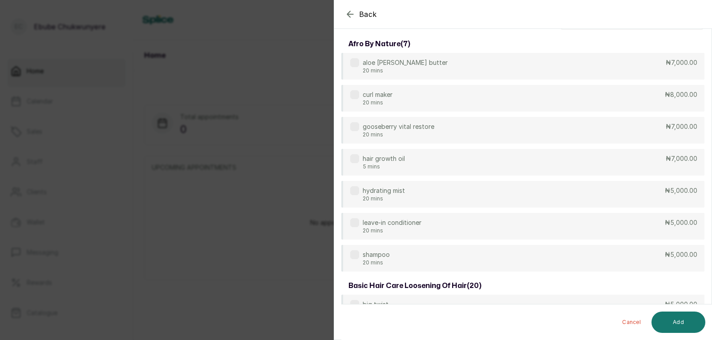
drag, startPoint x: 709, startPoint y: 28, endPoint x: 711, endPoint y: 21, distance: 8.0
click at [711, 21] on div "Back Add Appointment" at bounding box center [690, 14] width 712 height 29
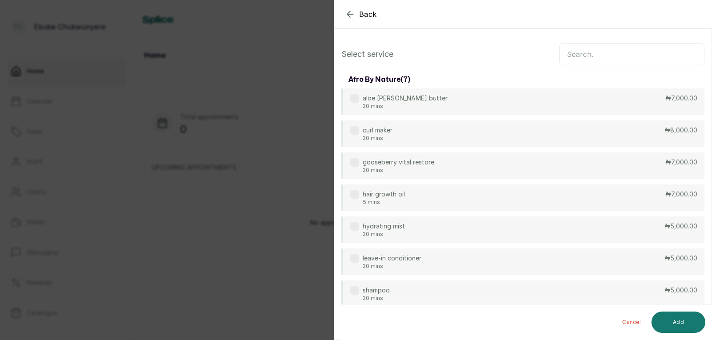
click at [664, 56] on input "text" at bounding box center [631, 54] width 145 height 22
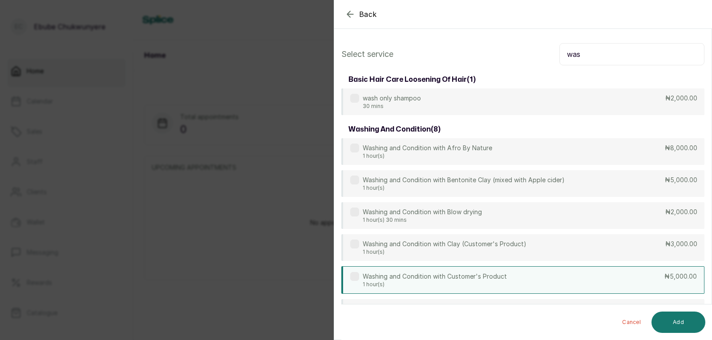
type input "was"
click at [611, 275] on div "Washing and Condition with Customer's Product 1 hour(s) ₦5,000.00" at bounding box center [522, 281] width 363 height 28
click at [687, 317] on button "Add" at bounding box center [678, 322] width 54 height 21
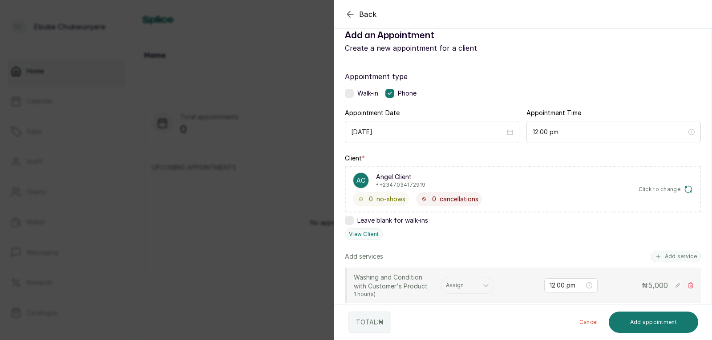
scroll to position [202, 0]
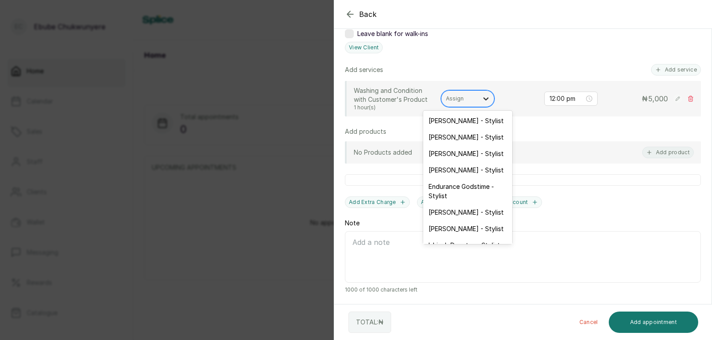
click at [484, 99] on icon at bounding box center [485, 98] width 9 height 9
click at [476, 207] on div "Mary Abuul - Stylist" at bounding box center [467, 212] width 89 height 16
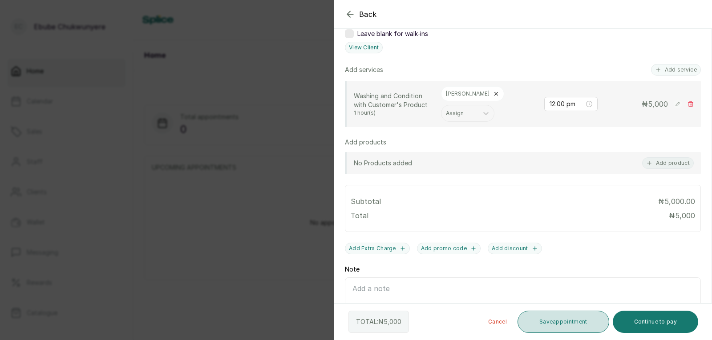
click at [570, 323] on button "Save appointment" at bounding box center [563, 322] width 92 height 22
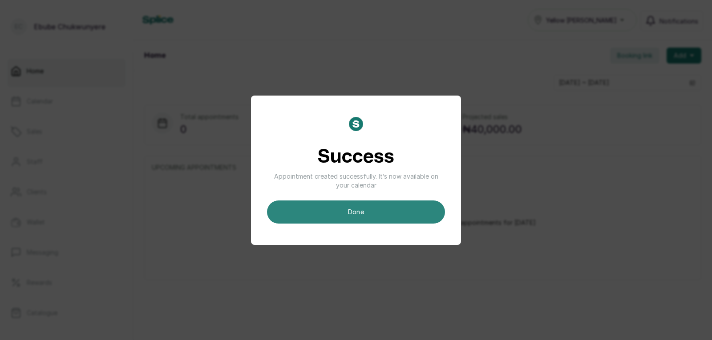
click at [365, 205] on button "done" at bounding box center [356, 212] width 178 height 23
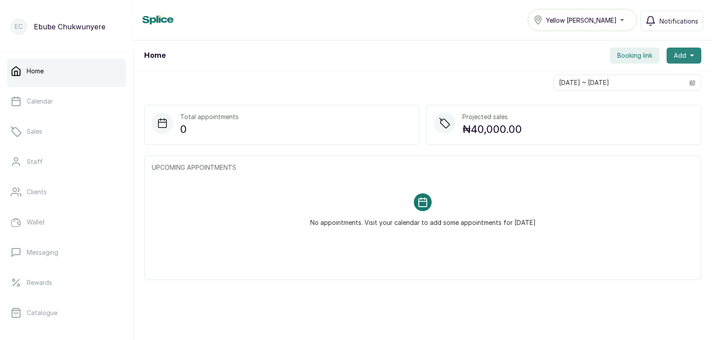
click at [690, 55] on icon "button" at bounding box center [692, 55] width 4 height 4
click at [647, 77] on span "New Appointment" at bounding box center [651, 79] width 85 height 11
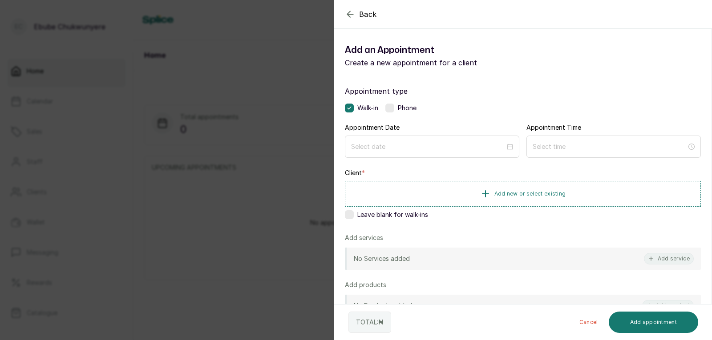
click at [392, 105] on label at bounding box center [389, 108] width 9 height 9
click at [402, 142] on input at bounding box center [428, 146] width 155 height 10
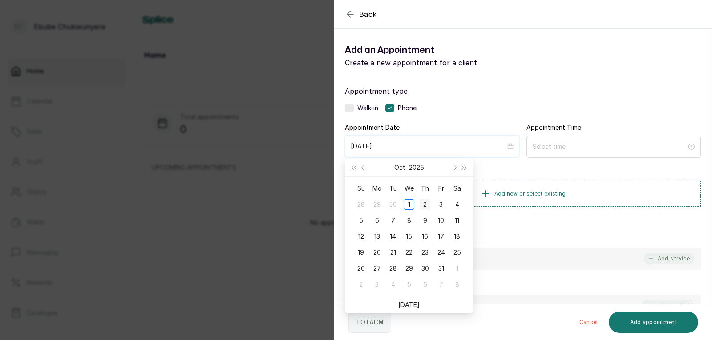
type input "2025/10/02"
click at [428, 204] on div "2" at bounding box center [425, 204] width 11 height 11
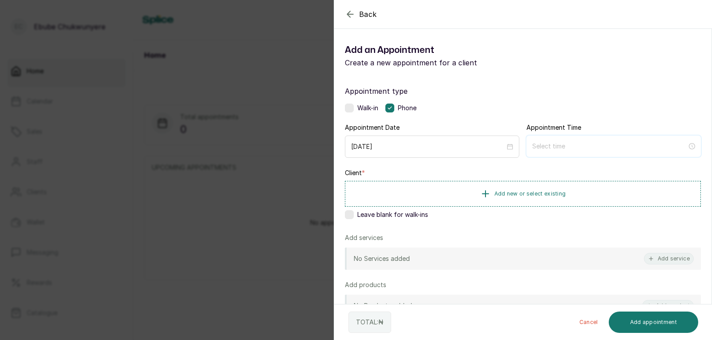
drag, startPoint x: 560, startPoint y: 143, endPoint x: 563, endPoint y: 146, distance: 4.7
click at [563, 146] on input at bounding box center [609, 146] width 155 height 10
type input "2:00 am"
type input "12:00 am"
click at [533, 167] on div "12" at bounding box center [535, 168] width 21 height 12
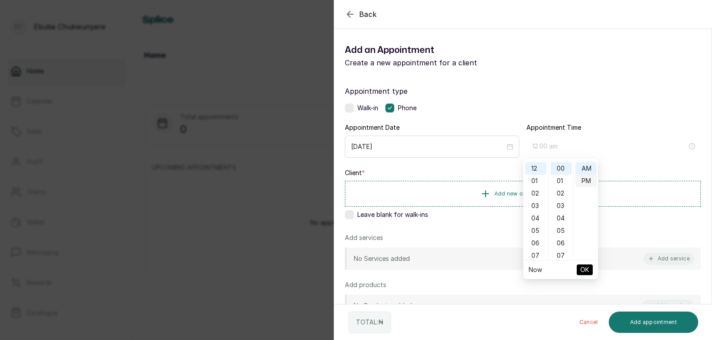
type input "12:00 pm"
click at [582, 180] on div "PM" at bounding box center [585, 181] width 21 height 12
click at [588, 268] on span "OK" at bounding box center [584, 270] width 9 height 17
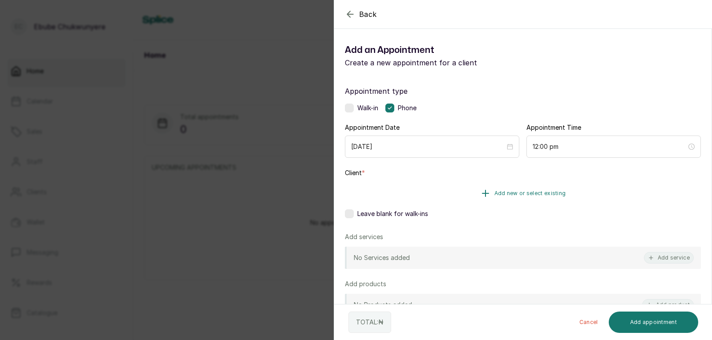
click at [595, 192] on button "Add new or select existing" at bounding box center [523, 193] width 356 height 25
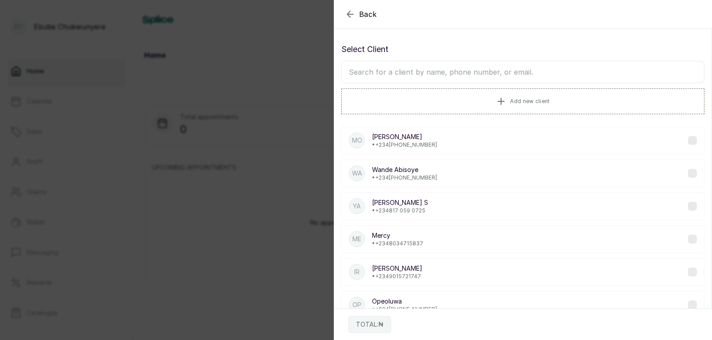
click at [364, 65] on input "text" at bounding box center [522, 72] width 363 height 22
type input "dami"
click at [349, 13] on icon "button" at bounding box center [350, 14] width 11 height 11
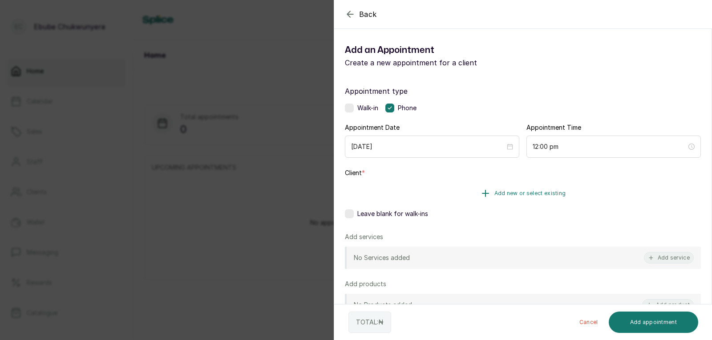
click at [500, 184] on button "Add new or select existing" at bounding box center [523, 193] width 356 height 25
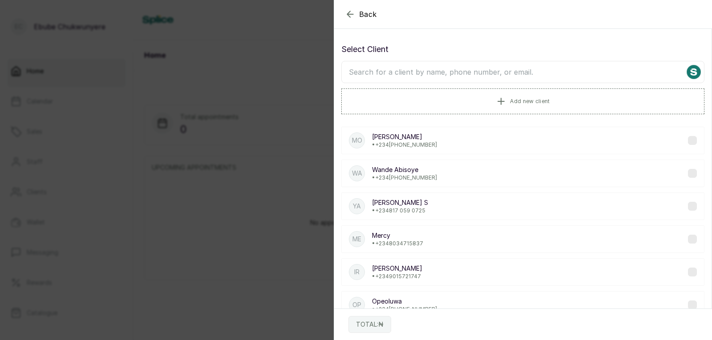
click at [457, 70] on input "text" at bounding box center [522, 72] width 363 height 22
type input "dami"
drag, startPoint x: 345, startPoint y: 4, endPoint x: 345, endPoint y: 13, distance: 9.4
click at [345, 10] on div "Back" at bounding box center [690, 14] width 712 height 28
click at [345, 16] on icon "button" at bounding box center [350, 14] width 11 height 11
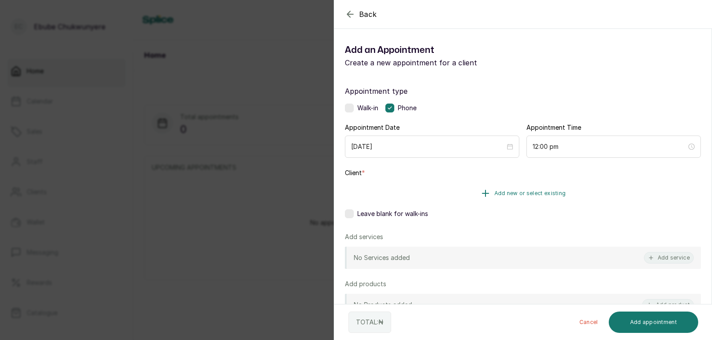
click at [515, 200] on button "Add new or select existing" at bounding box center [523, 193] width 356 height 25
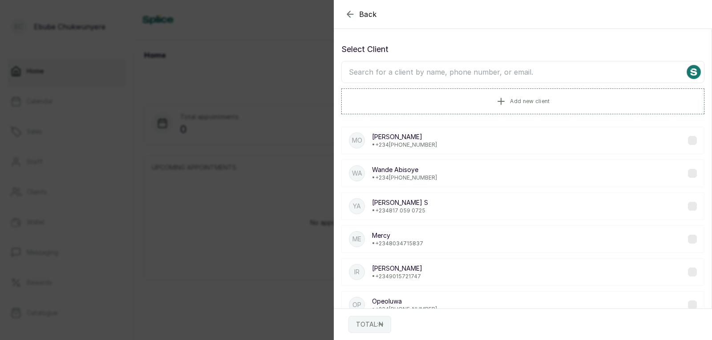
click at [408, 73] on input "text" at bounding box center [522, 72] width 363 height 22
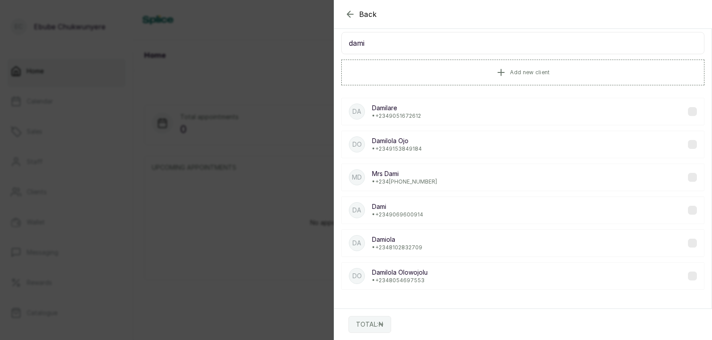
scroll to position [29, 0]
click at [601, 44] on input "dami" at bounding box center [522, 43] width 363 height 22
type input "d"
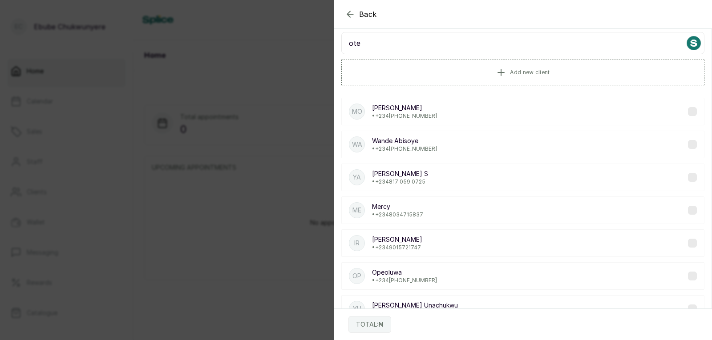
scroll to position [0, 0]
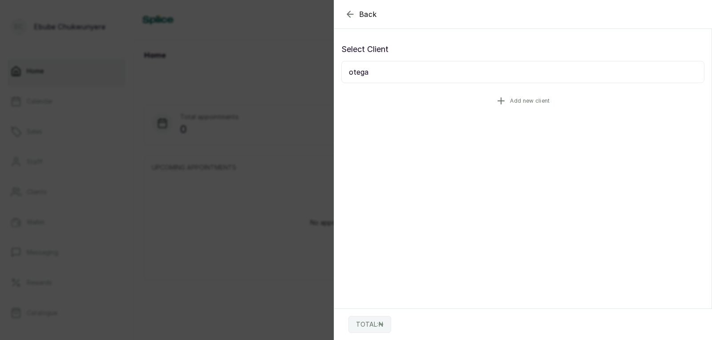
type input "otega"
click at [462, 91] on button "Add new client" at bounding box center [522, 101] width 363 height 25
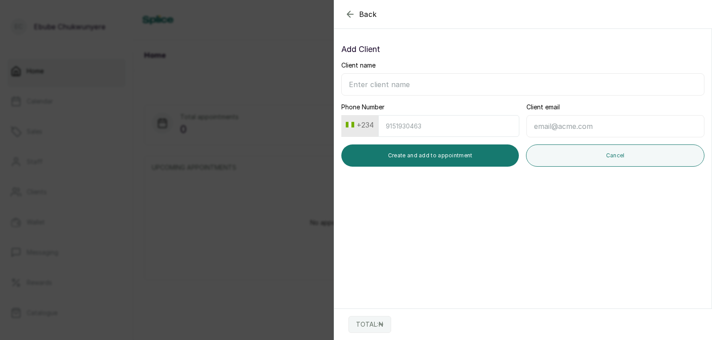
click at [347, 11] on icon "button" at bounding box center [350, 14] width 11 height 11
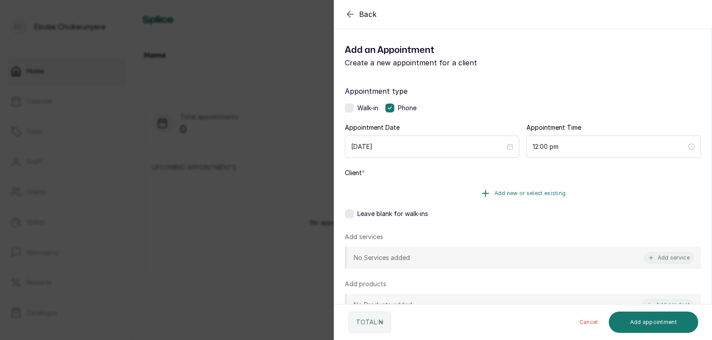
click at [410, 187] on button "Add new or select existing" at bounding box center [523, 193] width 356 height 25
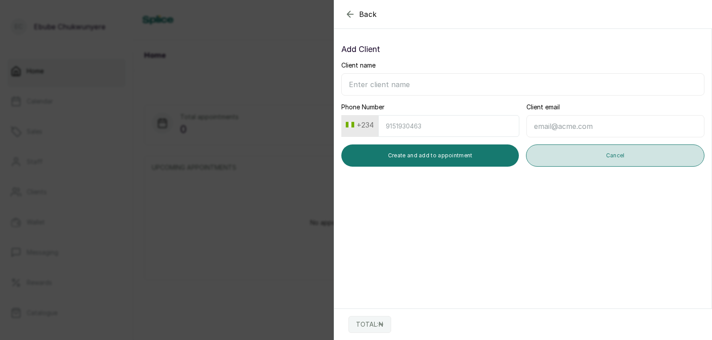
click at [614, 149] on button "Cancel" at bounding box center [615, 156] width 178 height 22
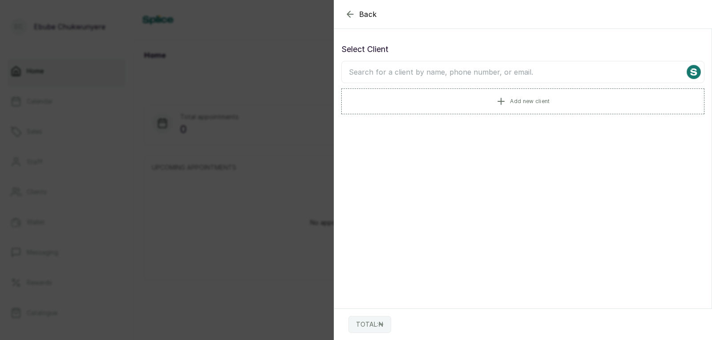
click at [469, 69] on input "text" at bounding box center [522, 72] width 363 height 22
type input "jayce"
click at [444, 145] on div "Ja Jayce • +234 9046422773" at bounding box center [522, 141] width 363 height 28
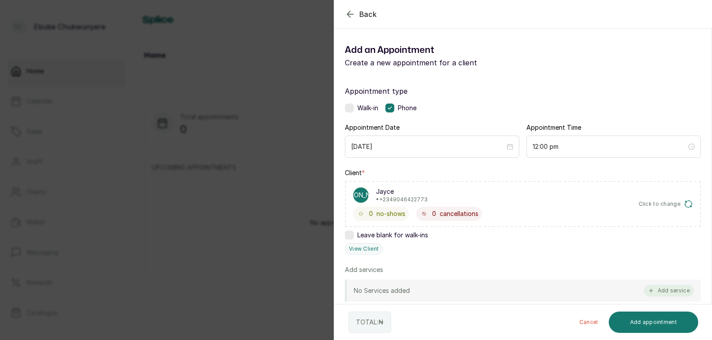
click at [684, 291] on button "Add service" at bounding box center [669, 291] width 50 height 12
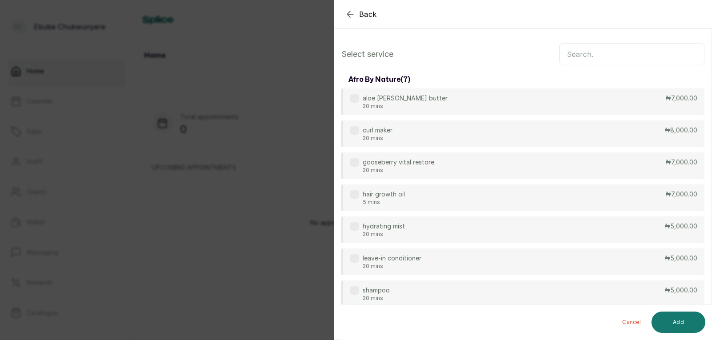
click at [679, 52] on input "text" at bounding box center [631, 54] width 145 height 22
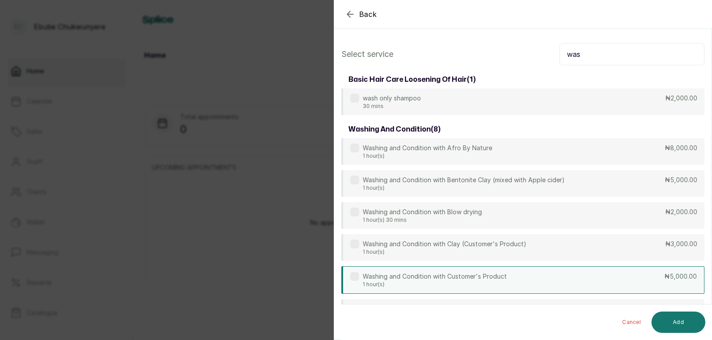
type input "was"
click at [554, 278] on div "Washing and Condition with Customer's Product 1 hour(s) ₦5,000.00" at bounding box center [522, 281] width 363 height 28
click at [682, 324] on button "Add" at bounding box center [678, 322] width 54 height 21
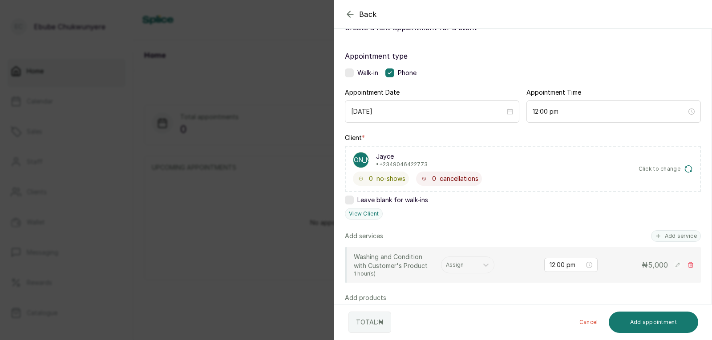
scroll to position [97, 0]
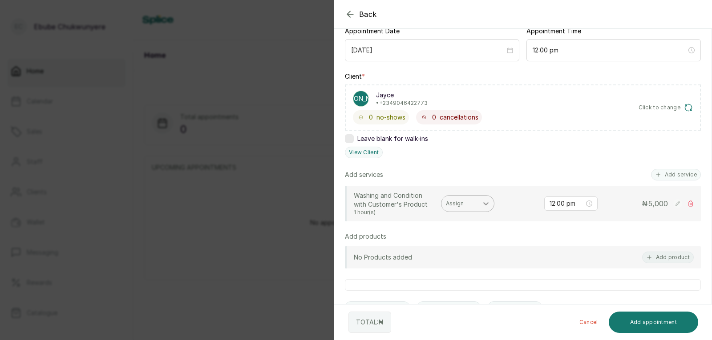
click at [492, 196] on div at bounding box center [486, 204] width 16 height 16
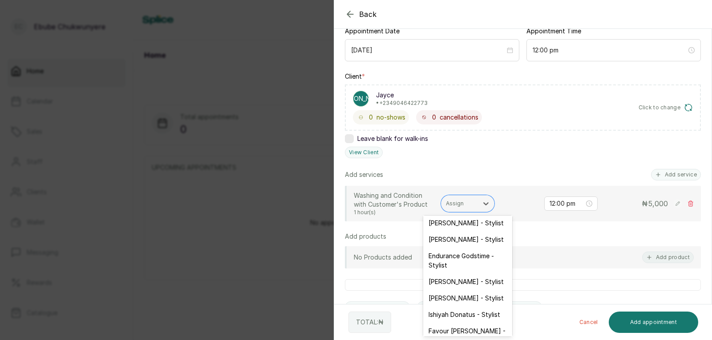
scroll to position [40, 0]
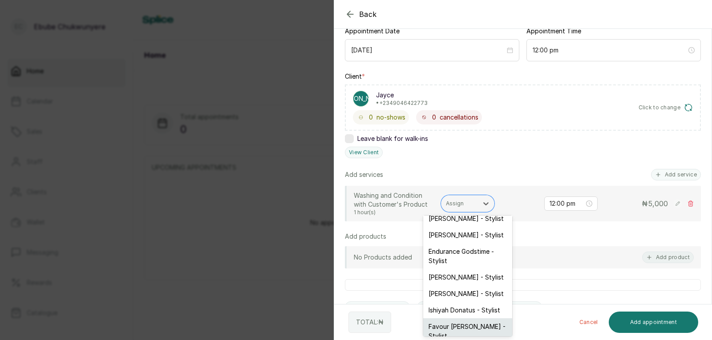
click at [485, 321] on div "Favour Joseph - Stylist" at bounding box center [467, 332] width 89 height 26
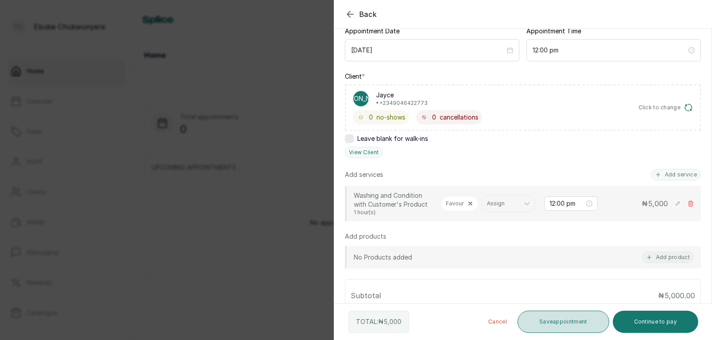
click at [581, 324] on button "Save appointment" at bounding box center [563, 322] width 92 height 22
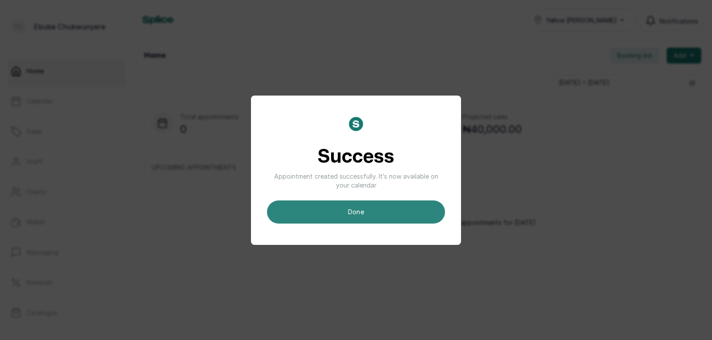
click at [414, 210] on button "done" at bounding box center [356, 212] width 178 height 23
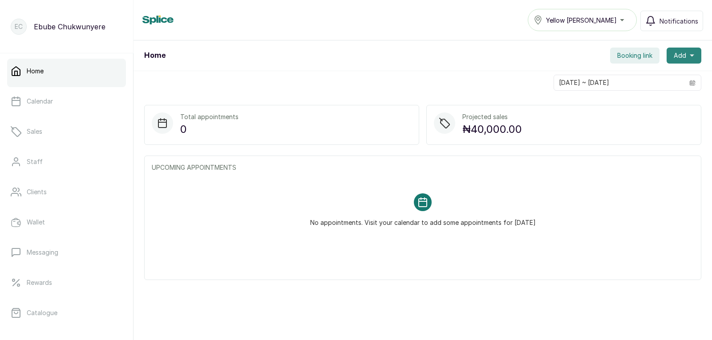
click at [674, 53] on span "Add" at bounding box center [680, 55] width 12 height 9
click at [656, 75] on span "New Appointment" at bounding box center [651, 79] width 85 height 11
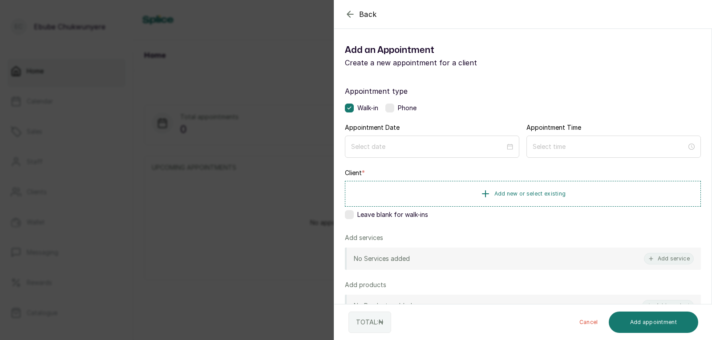
click at [393, 105] on label at bounding box center [389, 108] width 9 height 9
click at [399, 147] on input at bounding box center [428, 147] width 154 height 10
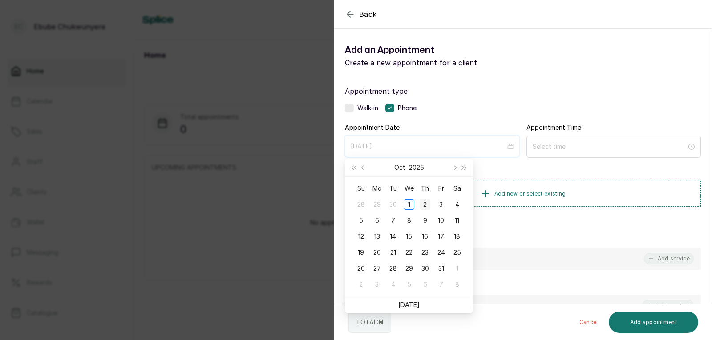
type input "2025/10/02"
click at [422, 202] on div "2" at bounding box center [425, 204] width 11 height 11
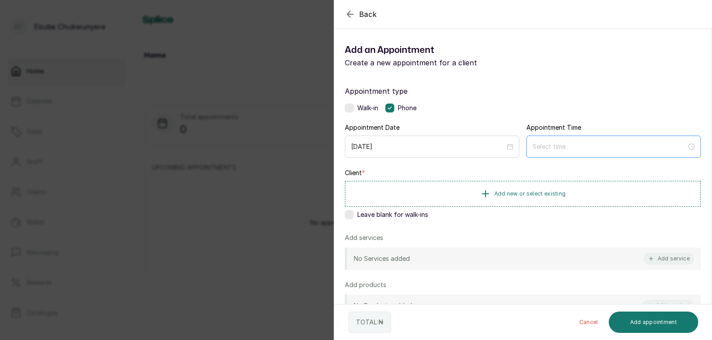
click at [539, 140] on div at bounding box center [613, 147] width 174 height 22
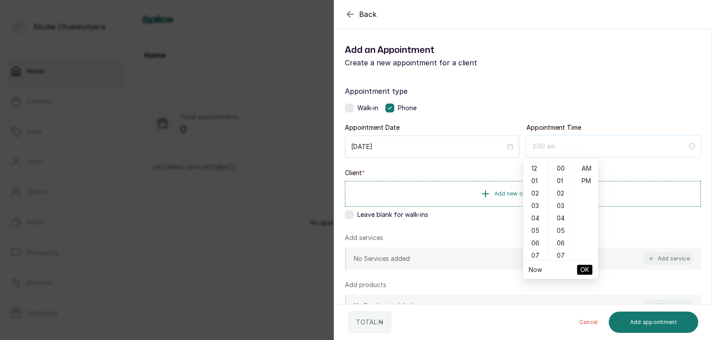
type input "4:00 am"
click at [538, 166] on div "12" at bounding box center [535, 168] width 21 height 12
type input "12:00 pm"
click at [587, 182] on div "PM" at bounding box center [585, 181] width 21 height 12
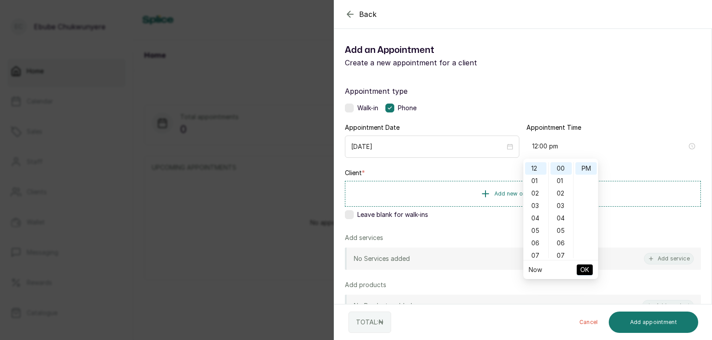
click at [585, 271] on span "OK" at bounding box center [584, 270] width 9 height 17
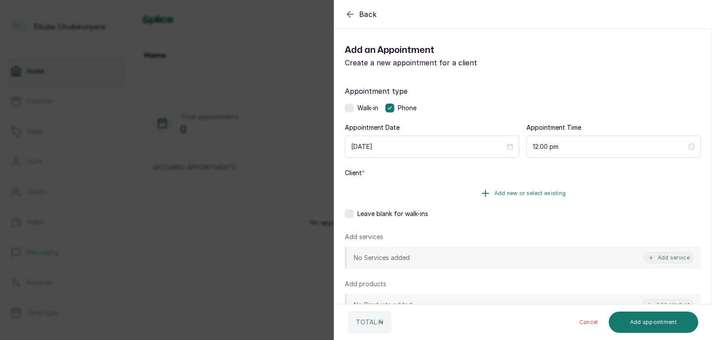
click at [572, 194] on button "Add new or select existing" at bounding box center [523, 193] width 356 height 25
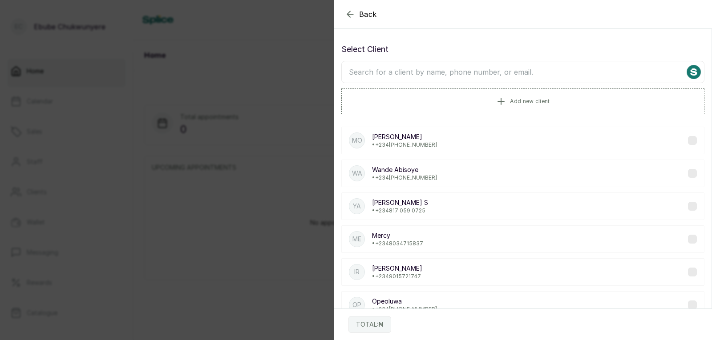
click at [444, 75] on input "text" at bounding box center [522, 72] width 363 height 22
click at [457, 108] on button "Add new client" at bounding box center [522, 101] width 363 height 25
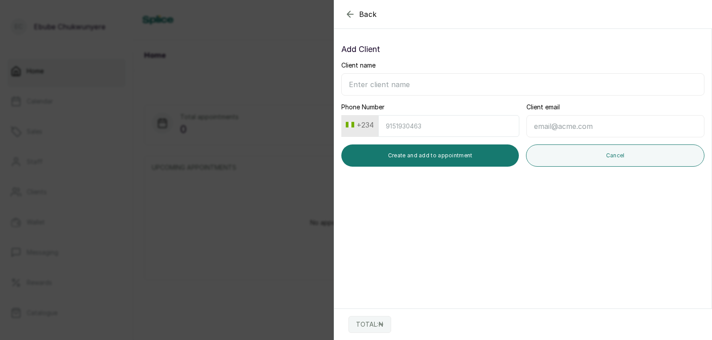
click at [394, 76] on input "Client name" at bounding box center [522, 84] width 363 height 22
type input "Dami Marshal"
click at [398, 124] on input "Phone Number" at bounding box center [448, 126] width 141 height 22
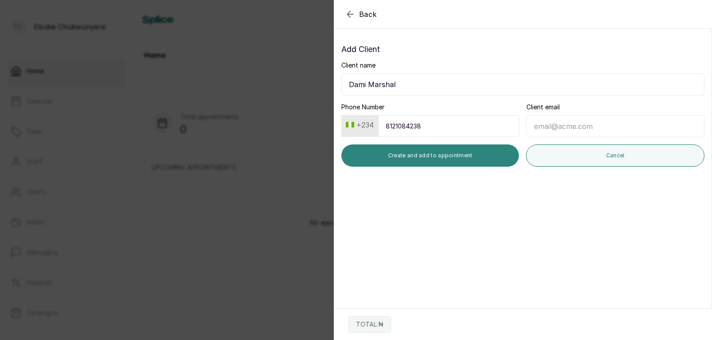
type input "8121084238"
click at [373, 152] on button "Create and add to appointment" at bounding box center [430, 156] width 178 height 22
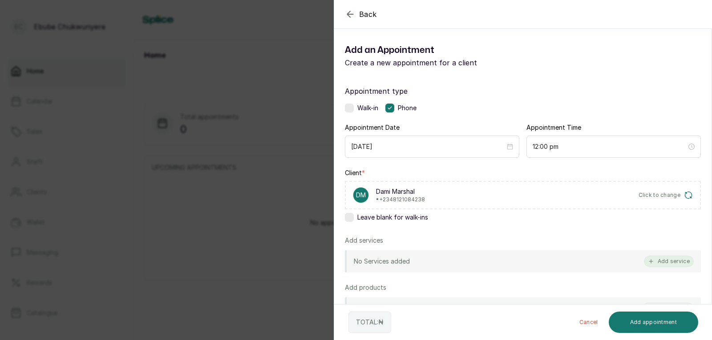
click at [678, 259] on button "Add service" at bounding box center [669, 262] width 50 height 12
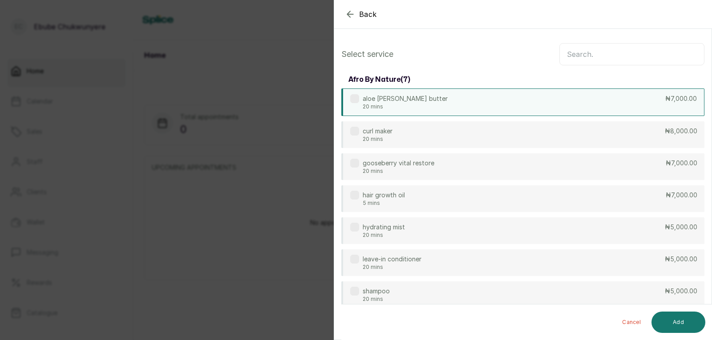
scroll to position [36, 0]
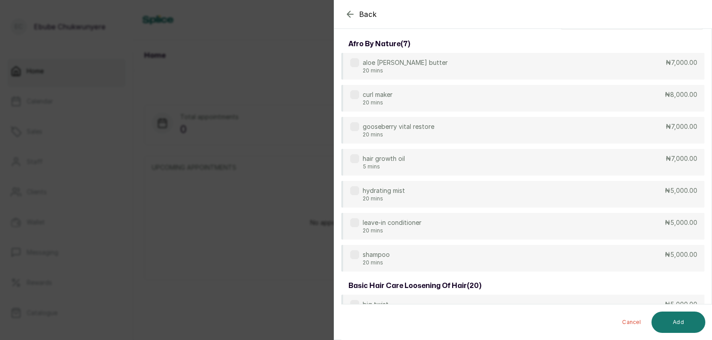
drag, startPoint x: 707, startPoint y: 28, endPoint x: 709, endPoint y: 19, distance: 9.6
click at [709, 19] on div "Back" at bounding box center [690, 14] width 712 height 28
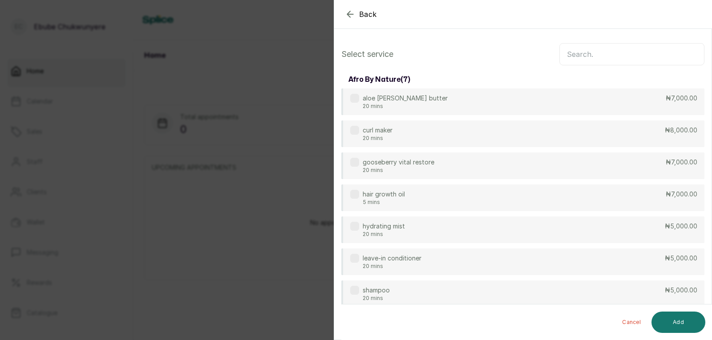
click at [652, 57] on input "text" at bounding box center [631, 54] width 145 height 22
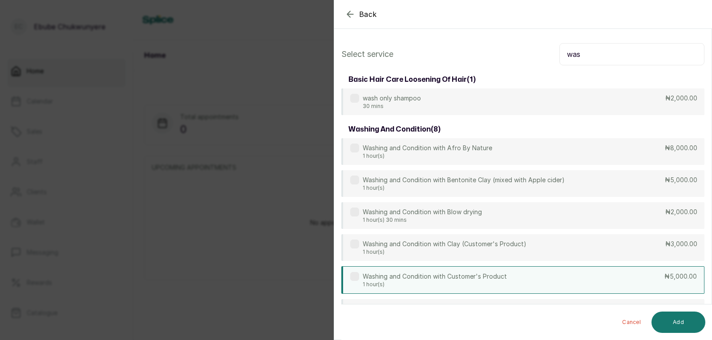
type input "was"
click at [625, 282] on div "Washing and Condition with Customer's Product 1 hour(s) ₦5,000.00" at bounding box center [522, 281] width 363 height 28
click at [687, 327] on button "Add" at bounding box center [678, 322] width 54 height 21
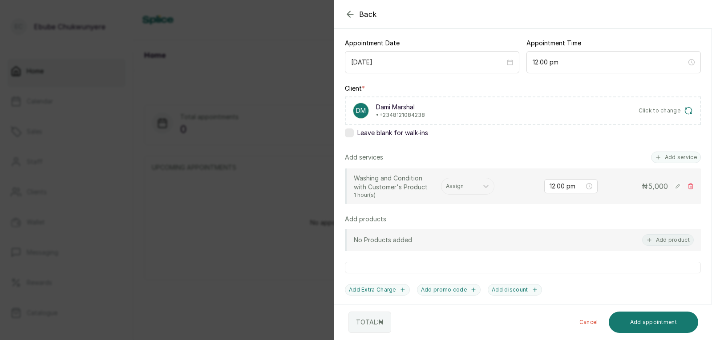
scroll to position [86, 0]
click at [460, 187] on div at bounding box center [460, 185] width 28 height 8
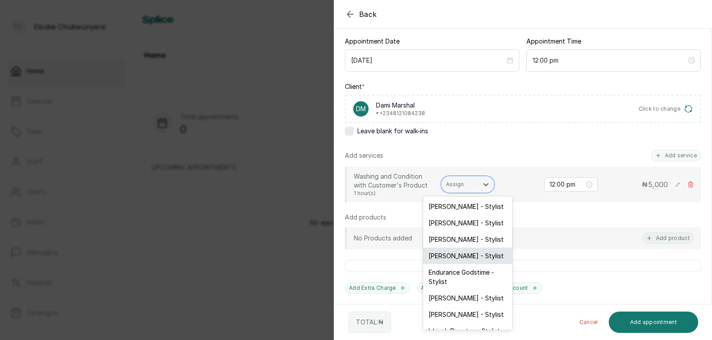
click at [467, 250] on div "Faith Itoro - Stylist" at bounding box center [467, 256] width 89 height 16
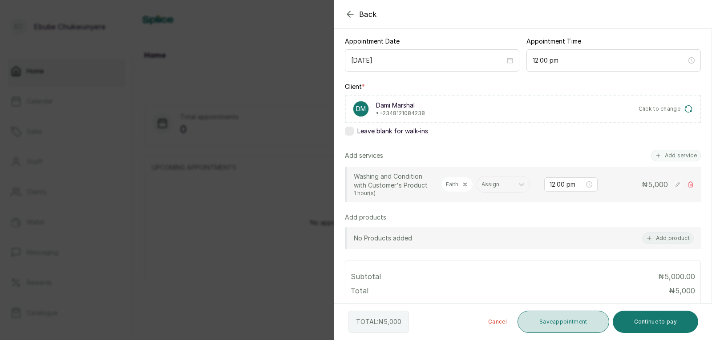
click at [564, 327] on button "Save appointment" at bounding box center [563, 322] width 92 height 22
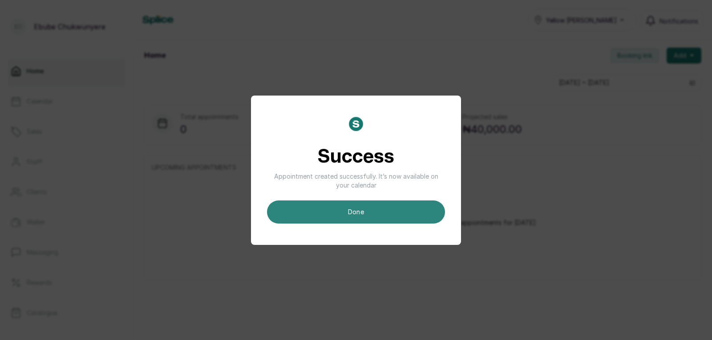
click at [393, 204] on button "done" at bounding box center [356, 212] width 178 height 23
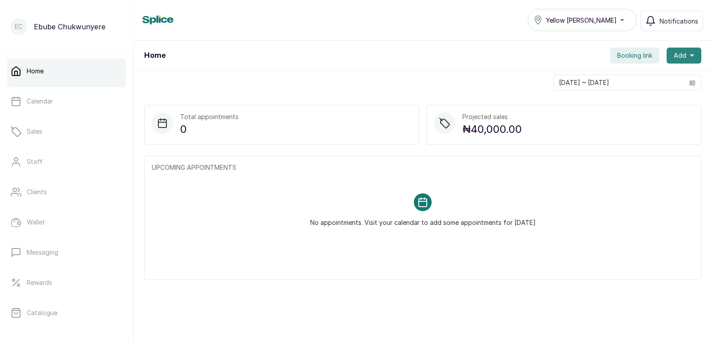
click at [690, 55] on icon "button" at bounding box center [692, 56] width 4 height 2
click at [669, 83] on span "New Appointment" at bounding box center [651, 79] width 85 height 11
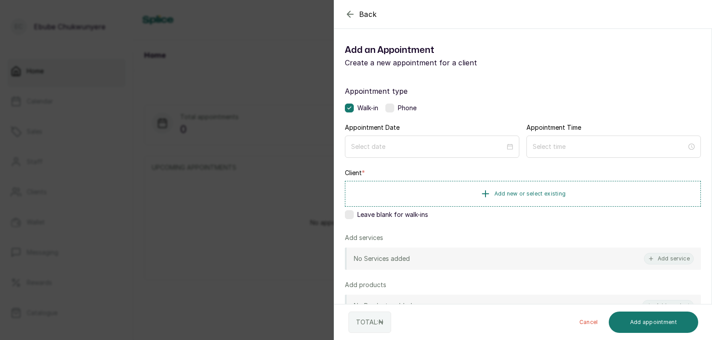
click at [387, 105] on label at bounding box center [389, 108] width 9 height 9
click at [395, 150] on input at bounding box center [428, 146] width 155 height 10
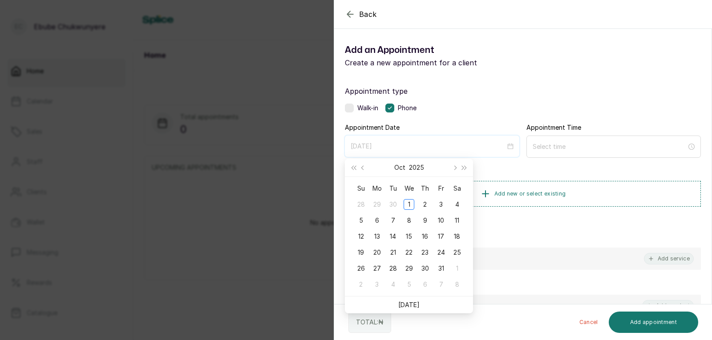
type input "2025/10/03"
type input "2025/10/02"
click at [425, 202] on div "2" at bounding box center [425, 204] width 11 height 11
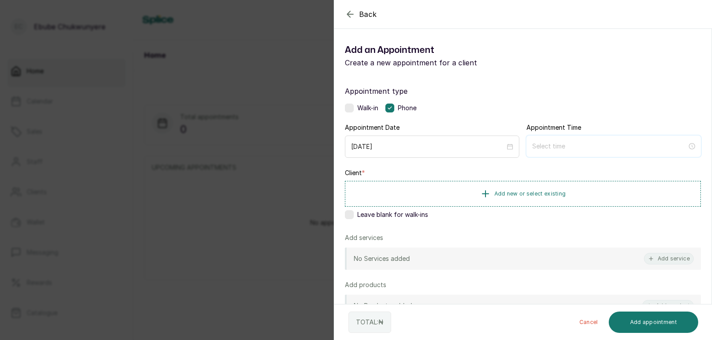
click at [618, 143] on input at bounding box center [609, 146] width 155 height 10
type input "12:02 am"
drag, startPoint x: 537, startPoint y: 171, endPoint x: 547, endPoint y: 174, distance: 10.6
click at [537, 171] on div "12" at bounding box center [535, 168] width 21 height 12
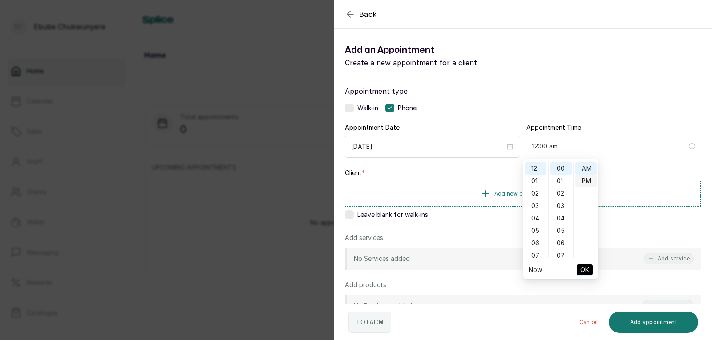
type input "12:00 pm"
click at [589, 179] on div "PM" at bounding box center [585, 181] width 21 height 12
click at [586, 264] on span "OK" at bounding box center [584, 270] width 9 height 17
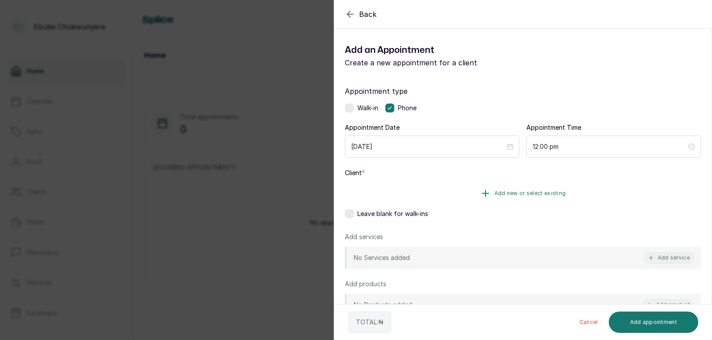
click at [603, 186] on button "Add new or select existing" at bounding box center [523, 193] width 356 height 25
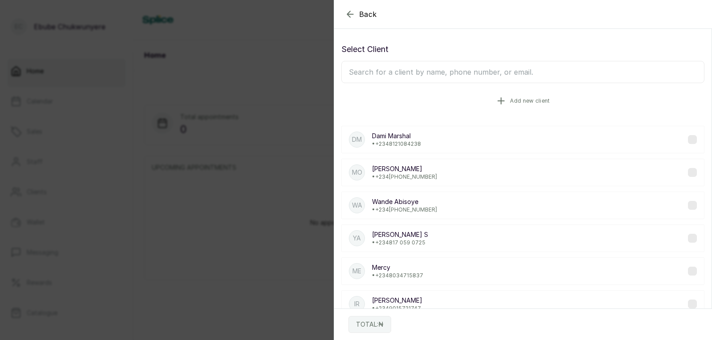
click at [546, 105] on button "Add new client" at bounding box center [522, 101] width 363 height 25
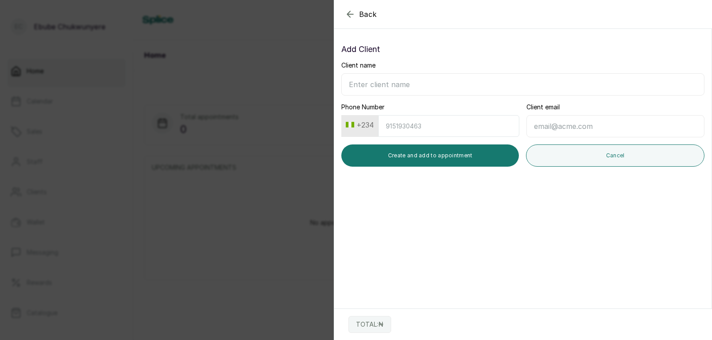
click at [444, 82] on input "Client name" at bounding box center [522, 84] width 363 height 22
type input "Otega"
click at [416, 130] on input "Phone Number" at bounding box center [448, 126] width 141 height 22
click at [359, 122] on button "+234" at bounding box center [359, 125] width 35 height 14
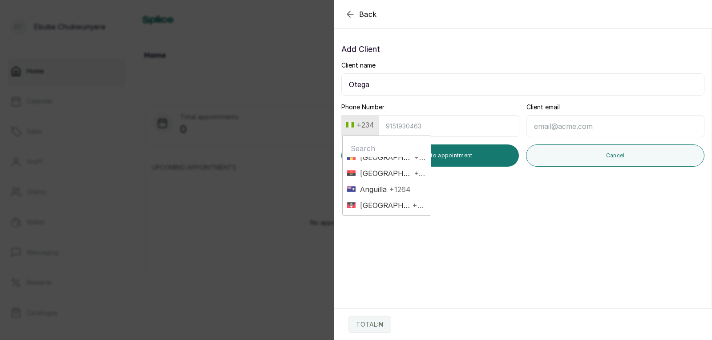
scroll to position [71, 0]
click at [401, 158] on span "American Samoa" at bounding box center [378, 159] width 47 height 11
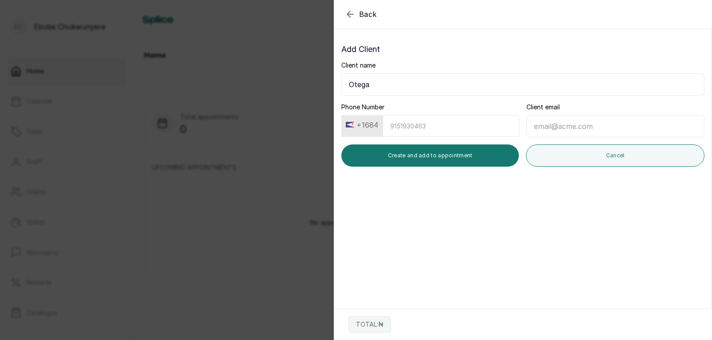
click at [373, 130] on button "+1684" at bounding box center [362, 125] width 40 height 14
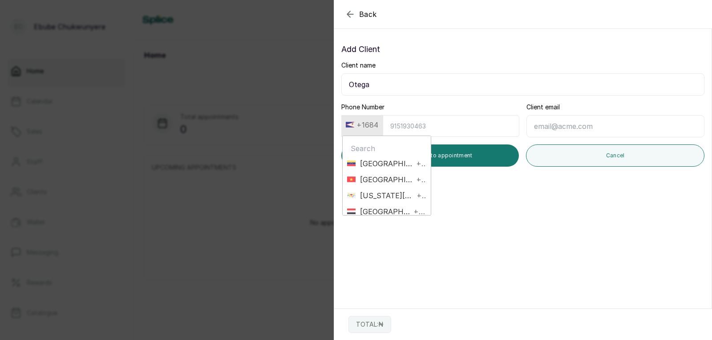
scroll to position [3535, 0]
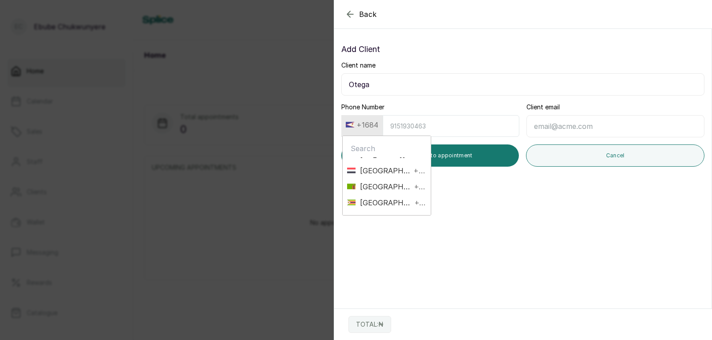
click at [348, 23] on div "Back" at bounding box center [690, 14] width 712 height 28
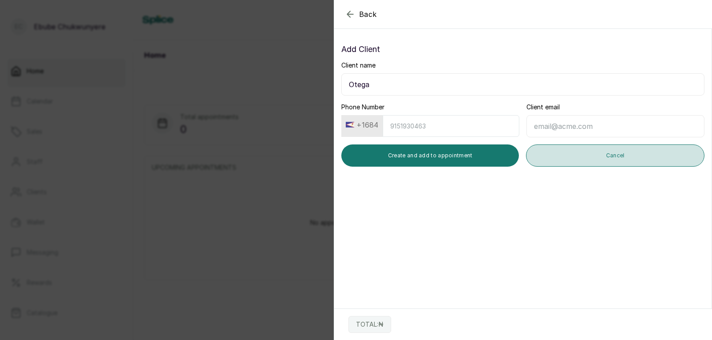
click at [553, 152] on button "Cancel" at bounding box center [615, 156] width 178 height 22
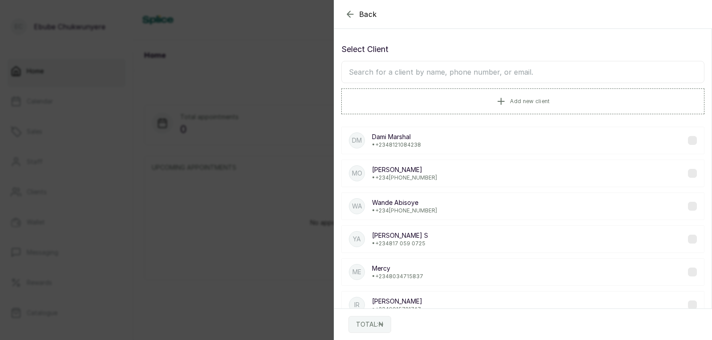
click at [553, 152] on div "DM Dami Marshal • +234 8121084238" at bounding box center [522, 141] width 363 height 28
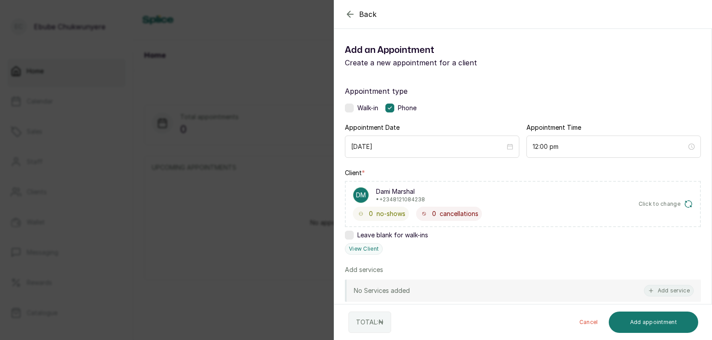
click at [349, 9] on div "Back" at bounding box center [690, 14] width 712 height 28
click at [350, 13] on icon "button" at bounding box center [350, 14] width 11 height 11
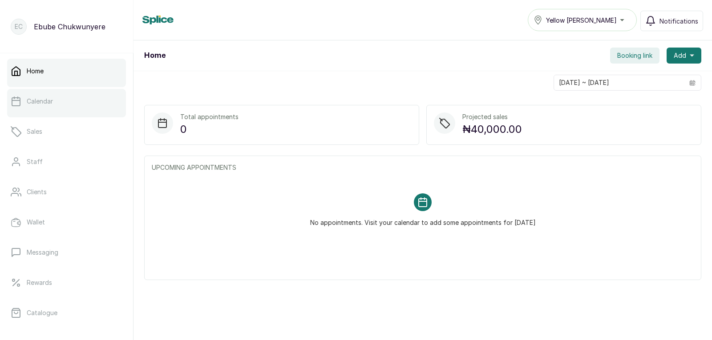
click at [57, 97] on link "Calendar" at bounding box center [66, 101] width 119 height 25
